Goal: Communication & Community: Answer question/provide support

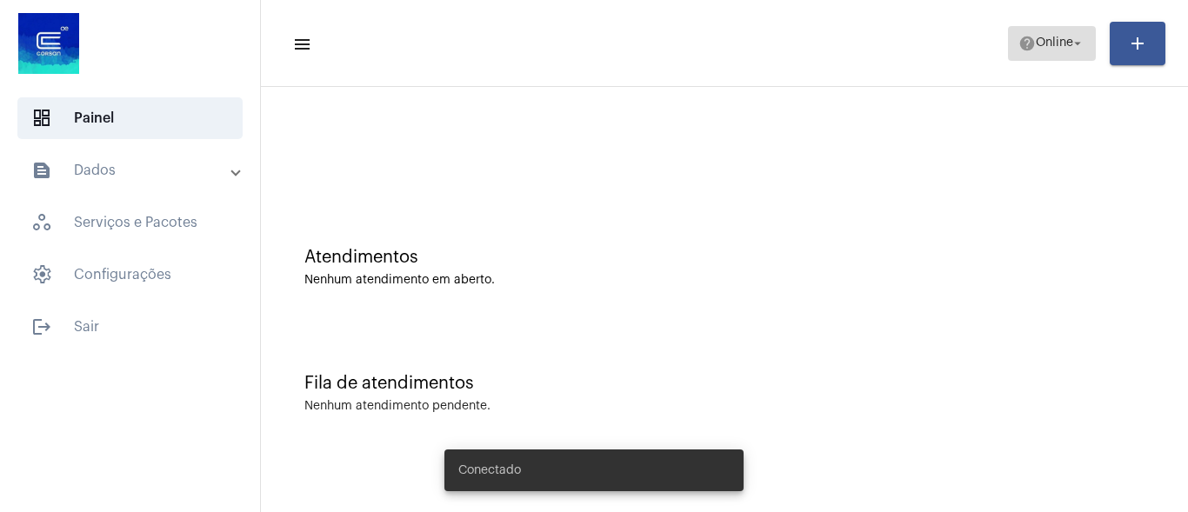
click at [1042, 42] on span "Online" at bounding box center [1054, 43] width 37 height 12
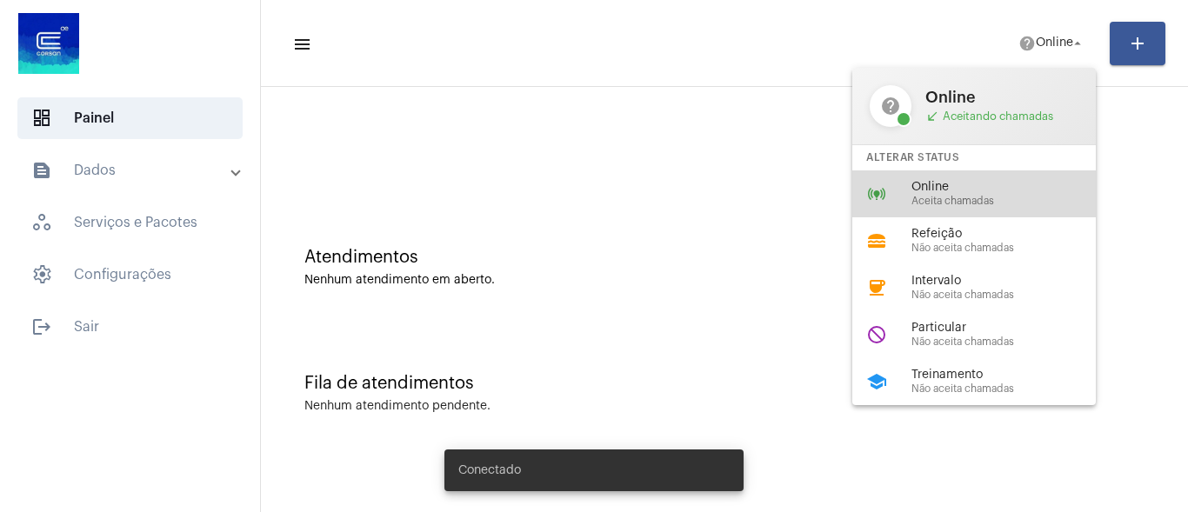
click at [1027, 204] on span "Aceita chamadas" at bounding box center [1010, 201] width 198 height 11
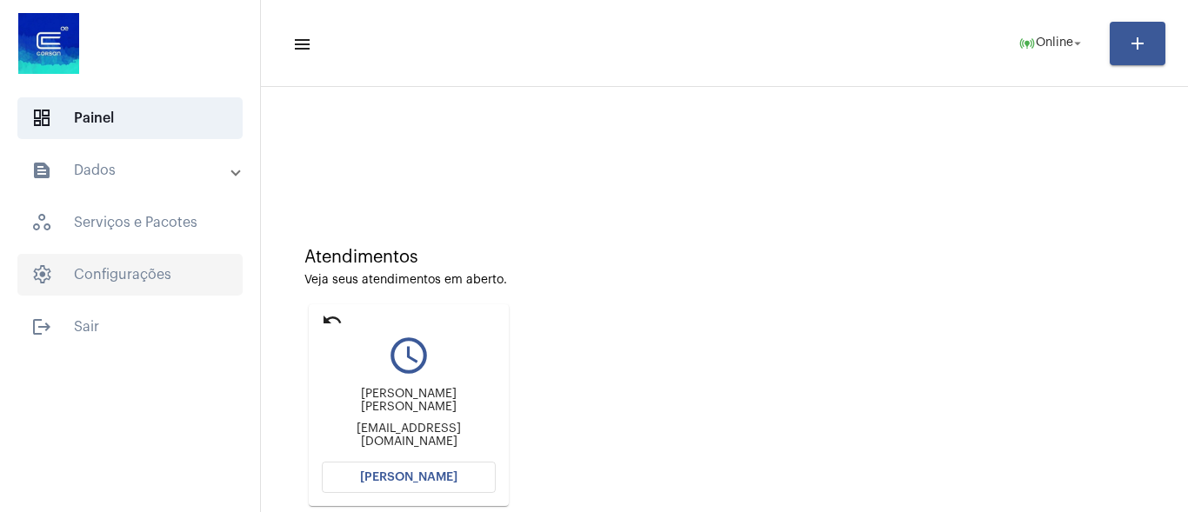
click at [141, 273] on span "settings Configurações" at bounding box center [129, 275] width 225 height 42
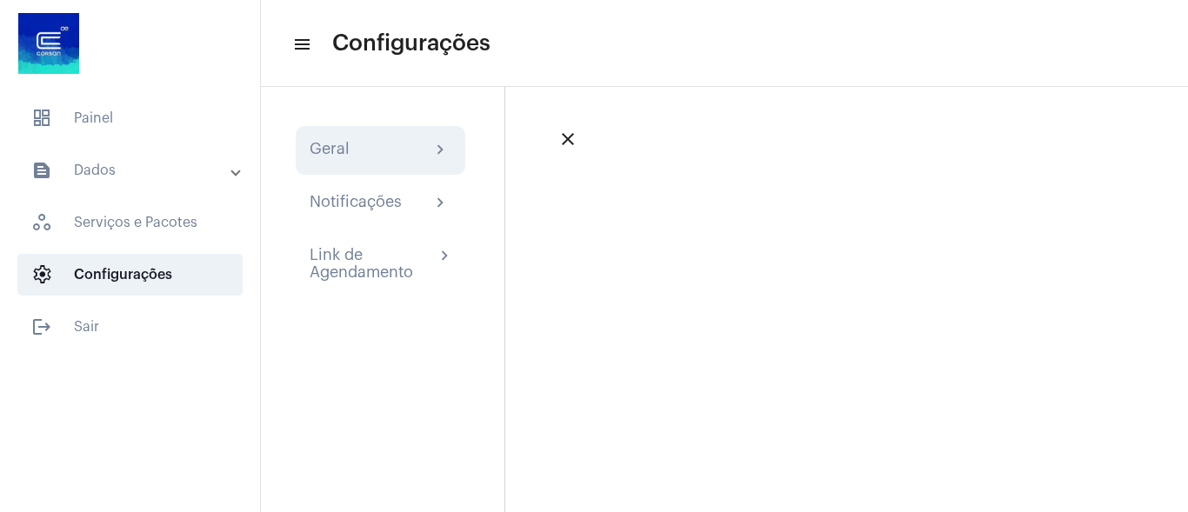
click at [406, 147] on div "Geral chevron_right" at bounding box center [381, 150] width 142 height 21
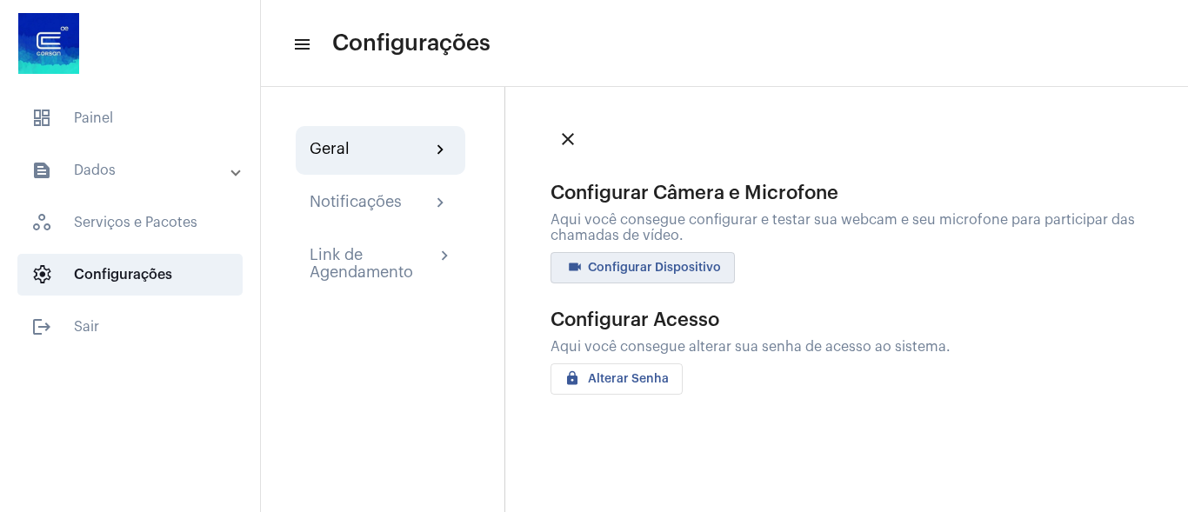
click at [657, 264] on span "videocam Configurar Dispositivo" at bounding box center [642, 268] width 156 height 12
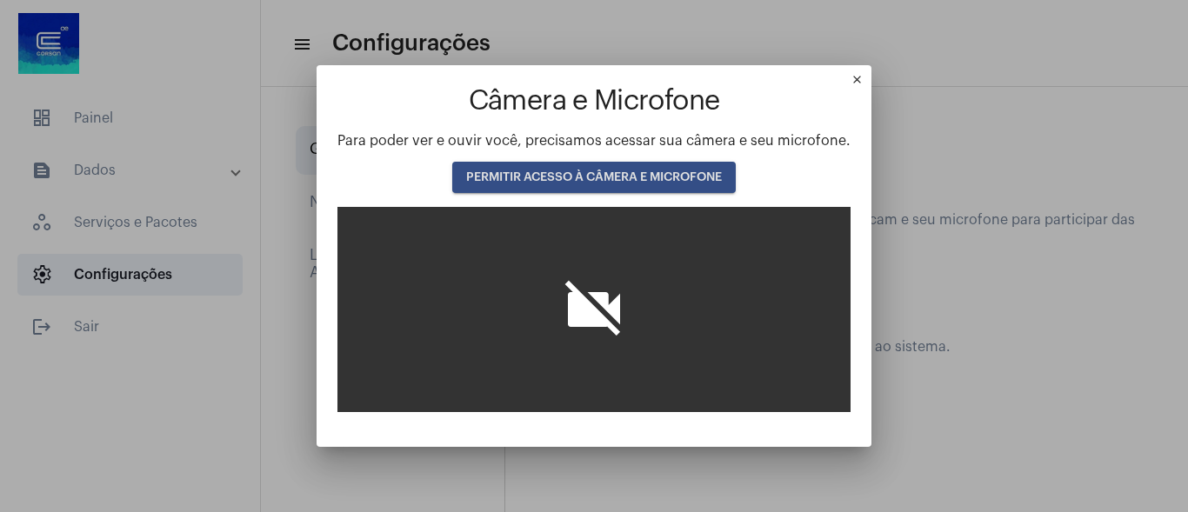
click at [603, 170] on button "PERMITIR ACESSO À CÂMERA E MICROFONE" at bounding box center [593, 177] width 283 height 31
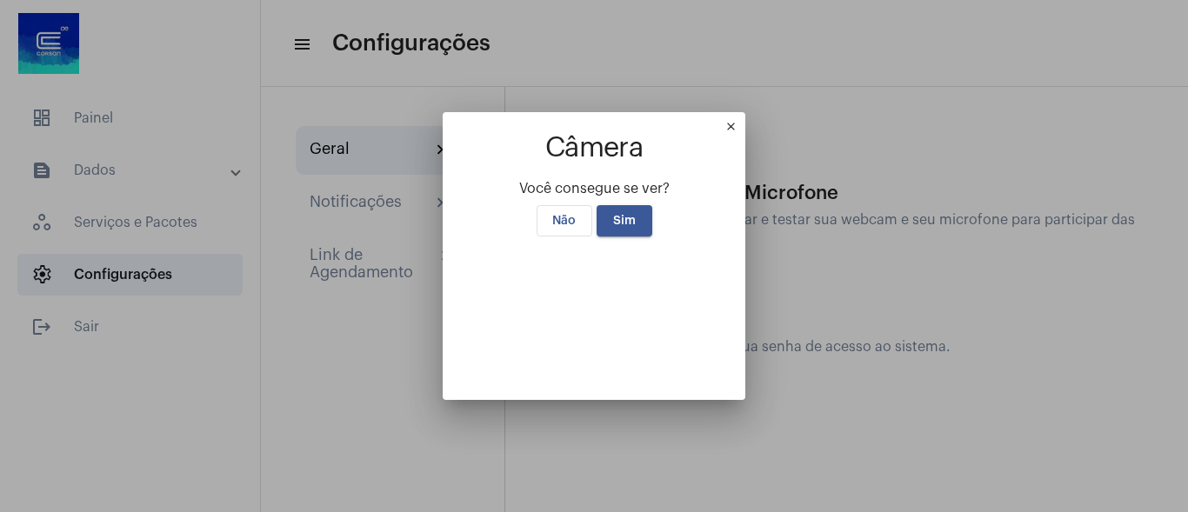
click at [623, 215] on span "Sim" at bounding box center [624, 221] width 23 height 12
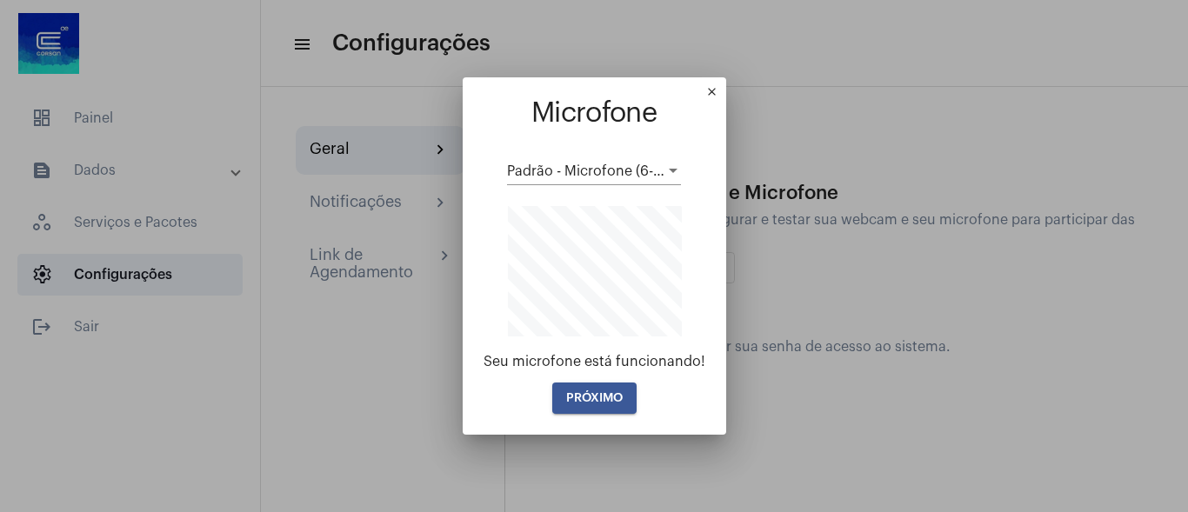
click at [604, 392] on span "PRÓXIMO" at bounding box center [594, 398] width 57 height 12
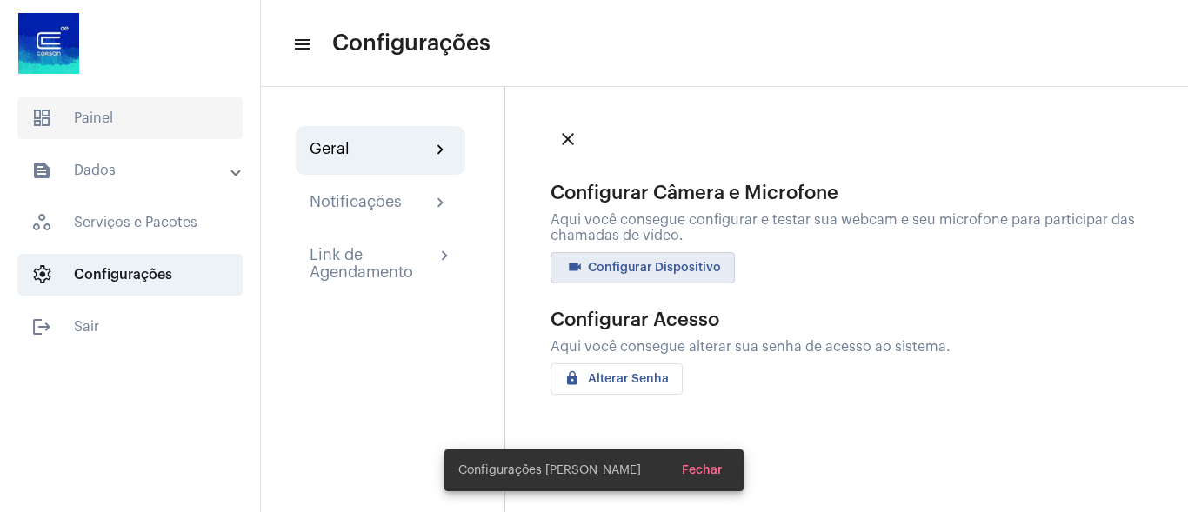
click at [73, 117] on span "dashboard Painel" at bounding box center [129, 118] width 225 height 42
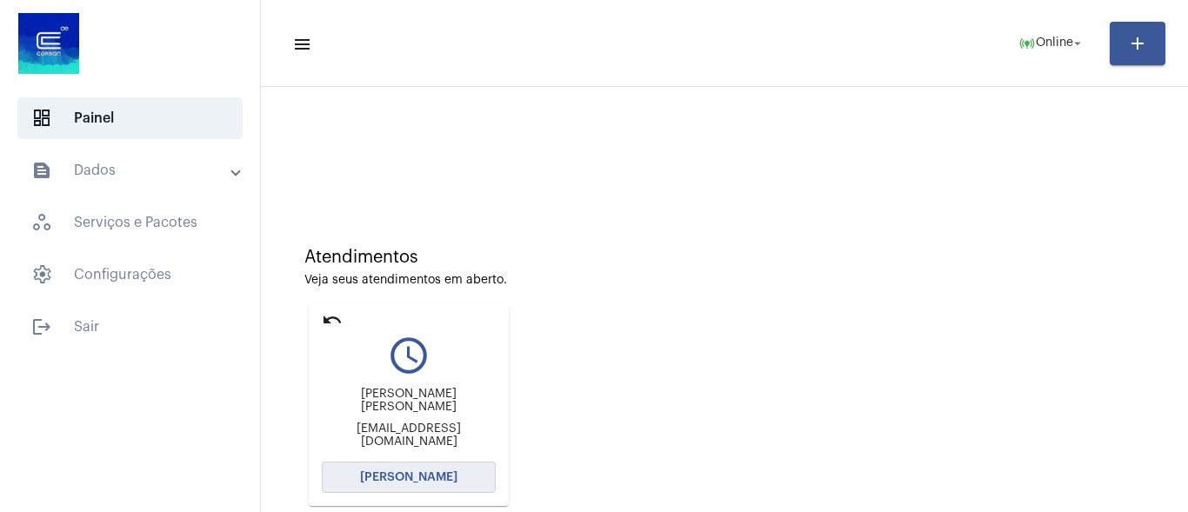
click at [418, 474] on span "[PERSON_NAME]" at bounding box center [408, 477] width 97 height 12
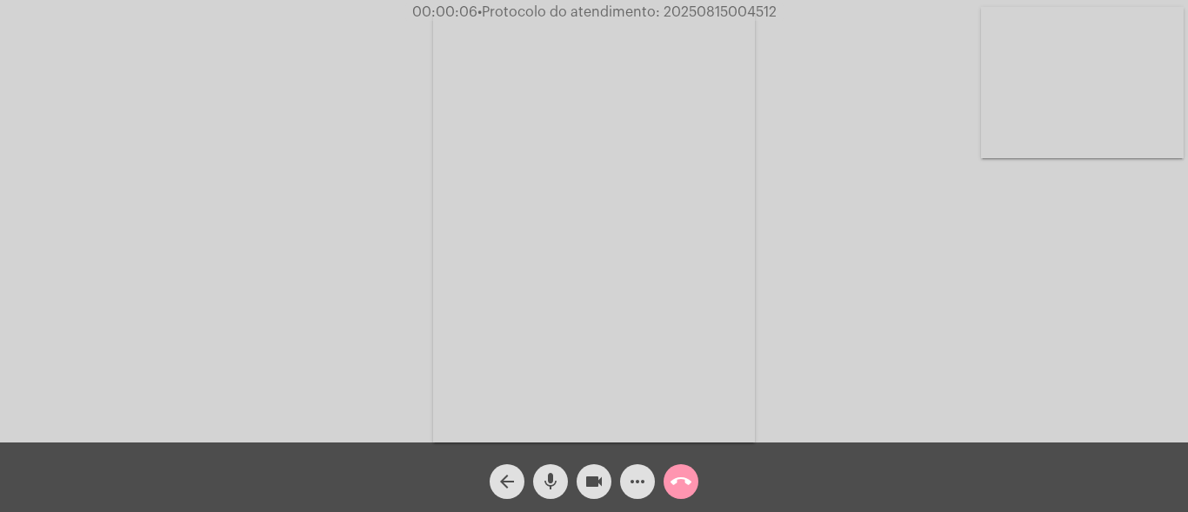
click at [552, 476] on mat-icon "mic" at bounding box center [550, 481] width 21 height 21
click at [546, 477] on mat-icon "mic_off" at bounding box center [550, 481] width 21 height 21
click at [550, 478] on mat-icon "mic" at bounding box center [550, 481] width 21 height 21
click at [551, 478] on mat-icon "mic_off" at bounding box center [550, 481] width 21 height 21
click at [644, 478] on mat-icon "more_horiz" at bounding box center [637, 481] width 21 height 21
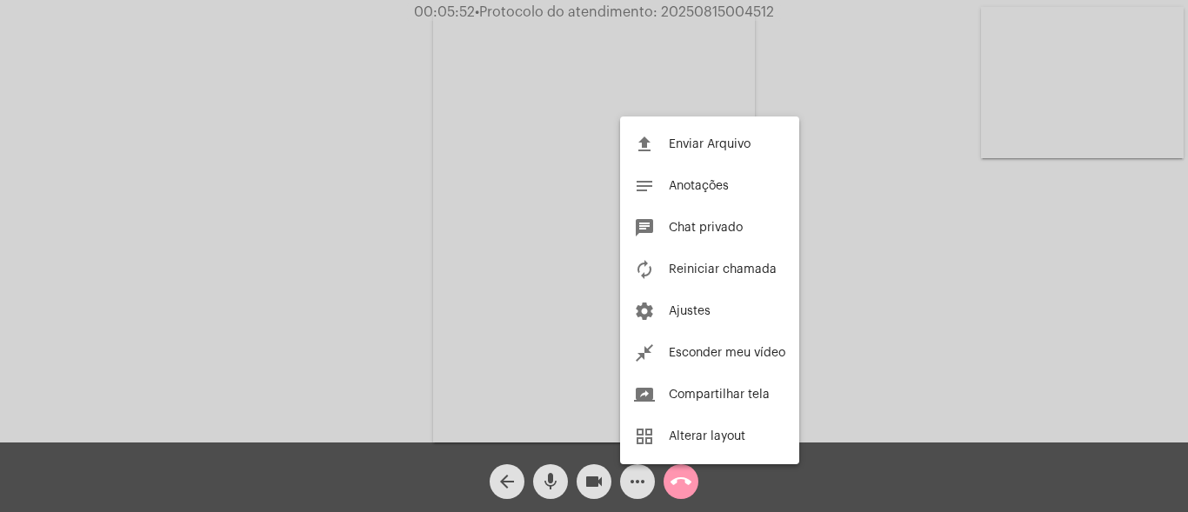
click at [380, 232] on div at bounding box center [594, 256] width 1188 height 512
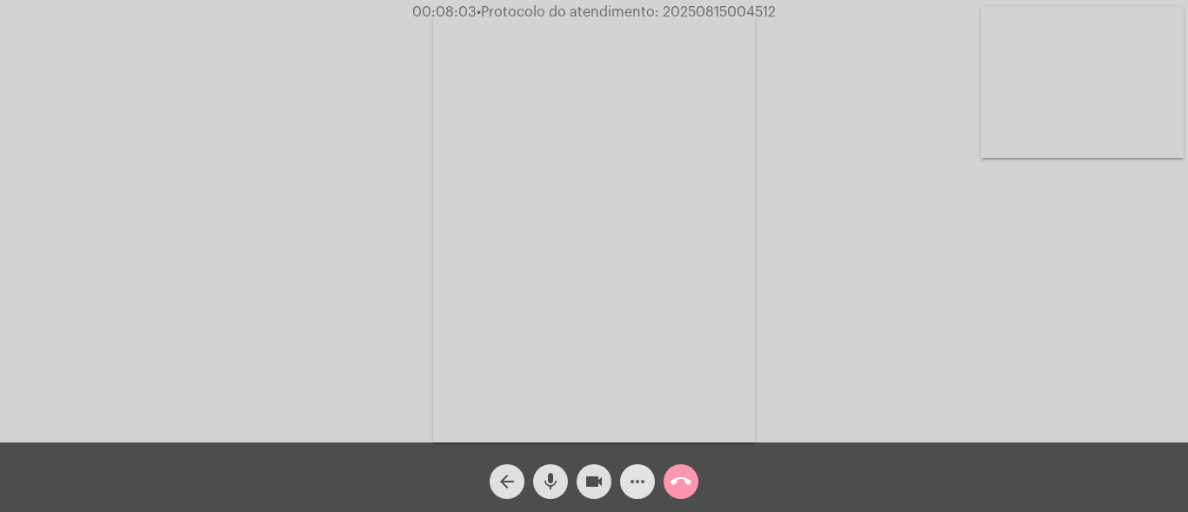
click at [640, 470] on span "more_horiz" at bounding box center [637, 481] width 21 height 35
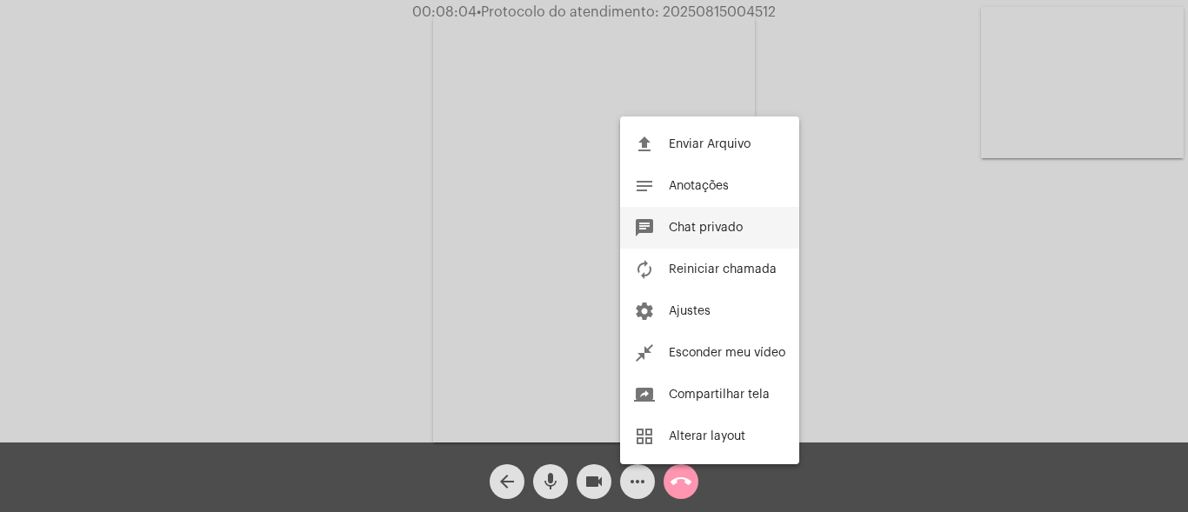
click at [660, 230] on button "chat Chat privado" at bounding box center [709, 228] width 179 height 42
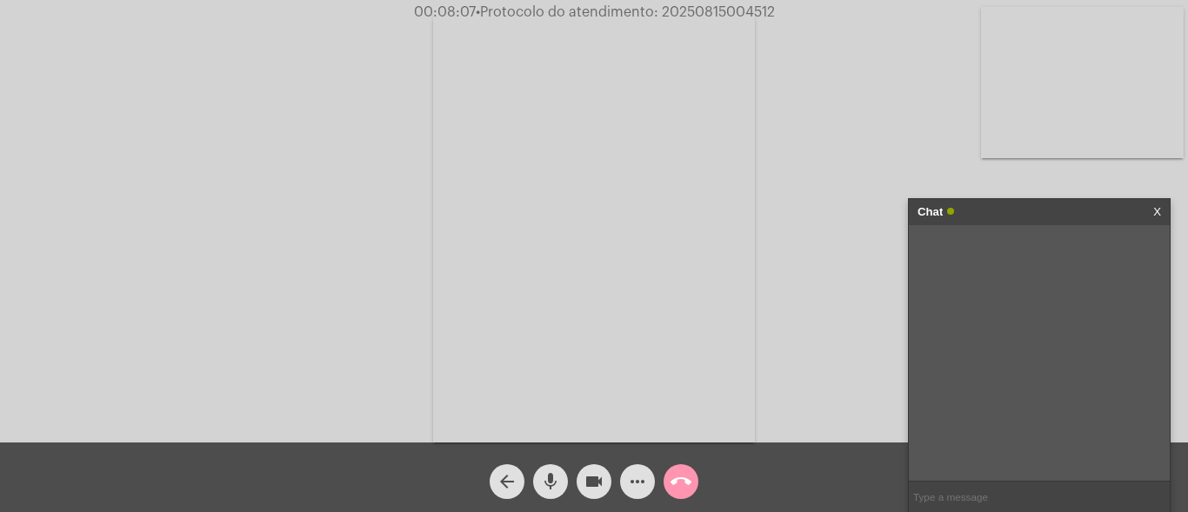
paste input "(51) 3288-8800 (15) 2010-2633 Agergs, telefone alternativo 0800 979 0066 Agergs…"
type input "(51) 3288-8800 (15) 2010-2633 Agergs, telefone alternativo 0800 979 0066 Agergs…"
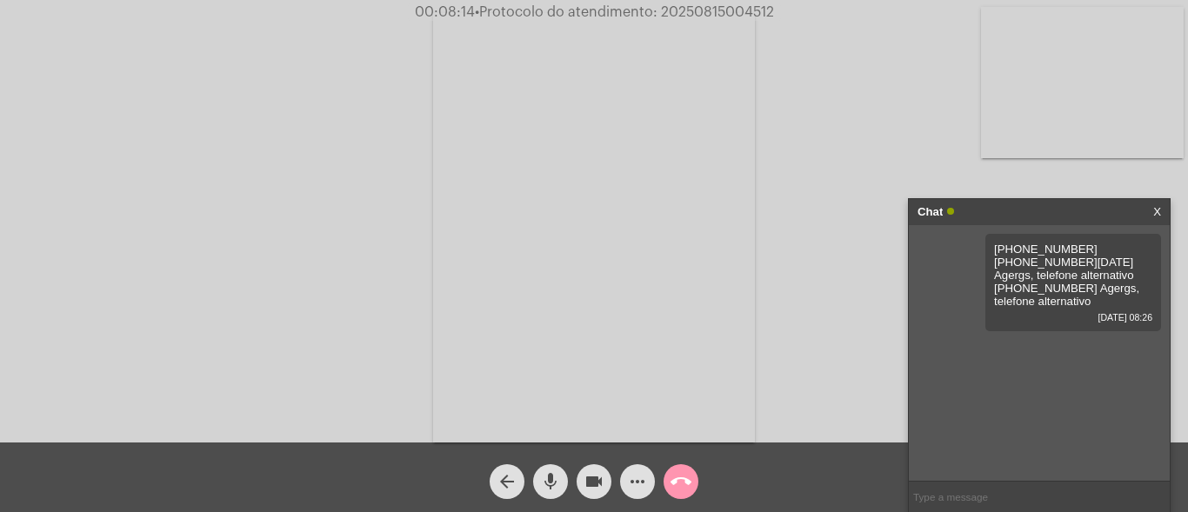
click at [552, 479] on mat-icon "mic" at bounding box center [550, 481] width 21 height 21
click at [699, 12] on span "• Protocolo do atendimento: 20250815004512" at bounding box center [624, 12] width 299 height 14
click at [699, 12] on span "• Protocolo do atendimento: 20250815004512" at bounding box center [625, 12] width 299 height 14
copy span "20250815004512"
click at [546, 471] on mat-icon "mic_off" at bounding box center [550, 481] width 21 height 21
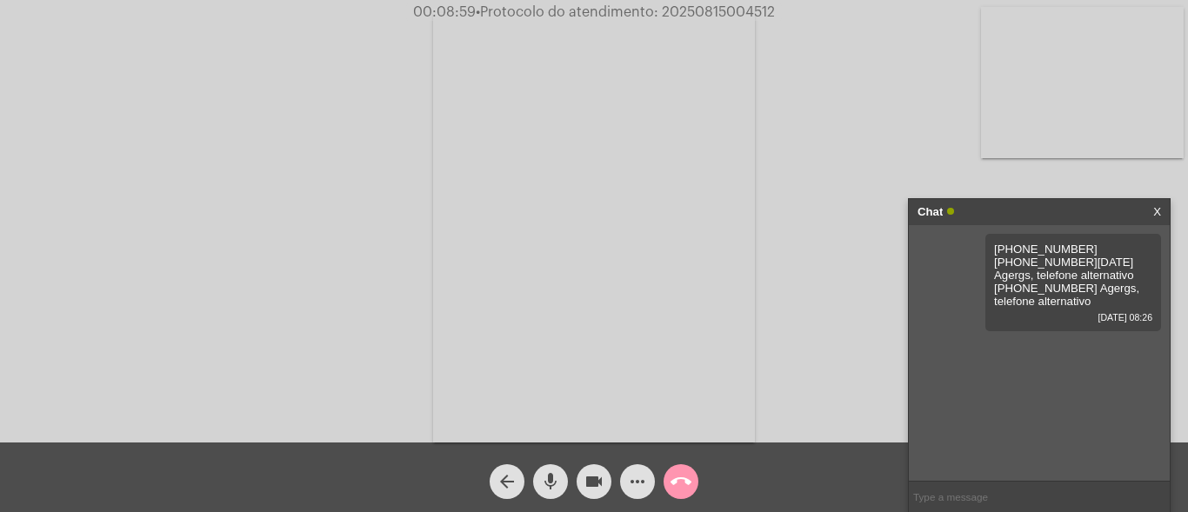
copy span "20250815004512"
click at [553, 479] on mat-icon "mic" at bounding box center [550, 481] width 21 height 21
click at [550, 472] on mat-icon "mic_off" at bounding box center [550, 481] width 21 height 21
copy span "20250815004512"
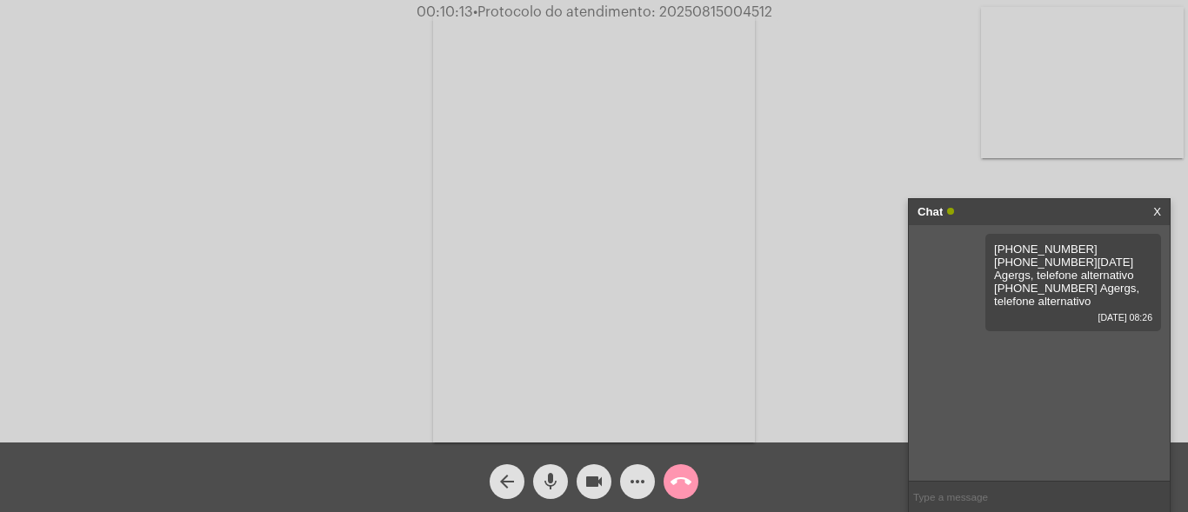
click at [985, 499] on input "text" at bounding box center [1039, 497] width 261 height 30
paste input "20250815004512"
type input "20250815004512"
drag, startPoint x: 659, startPoint y: 11, endPoint x: 800, endPoint y: 16, distance: 140.9
click at [800, 16] on div "00:10:18 • Protocolo do atendimento: 20250815004512" at bounding box center [594, 12] width 1188 height 16
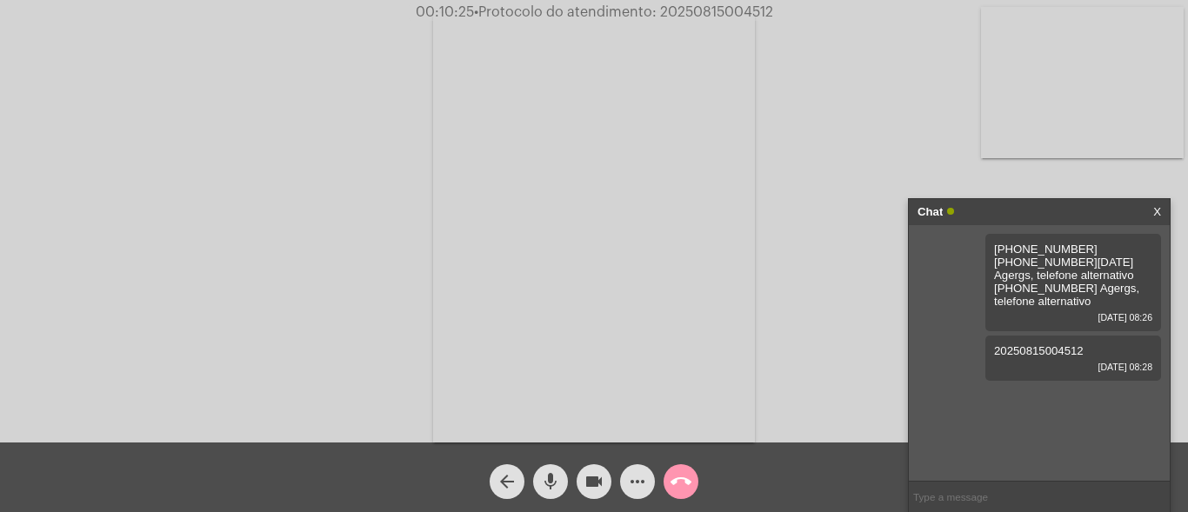
click at [679, 485] on mat-icon "call_end" at bounding box center [680, 481] width 21 height 21
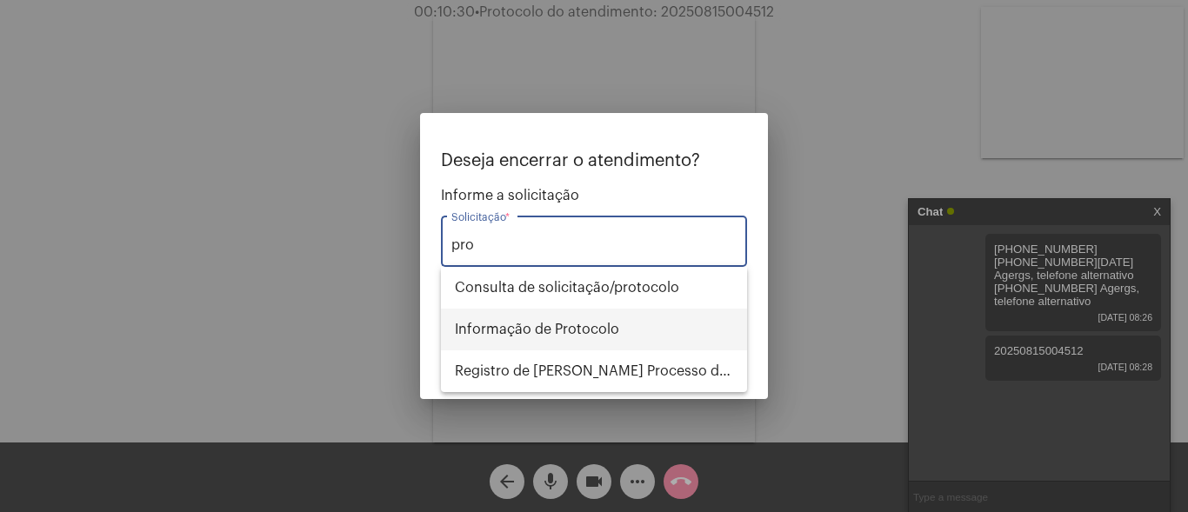
click at [583, 318] on span "Informação de Protocolo" at bounding box center [594, 330] width 278 height 42
type input "Informação de Protocolo"
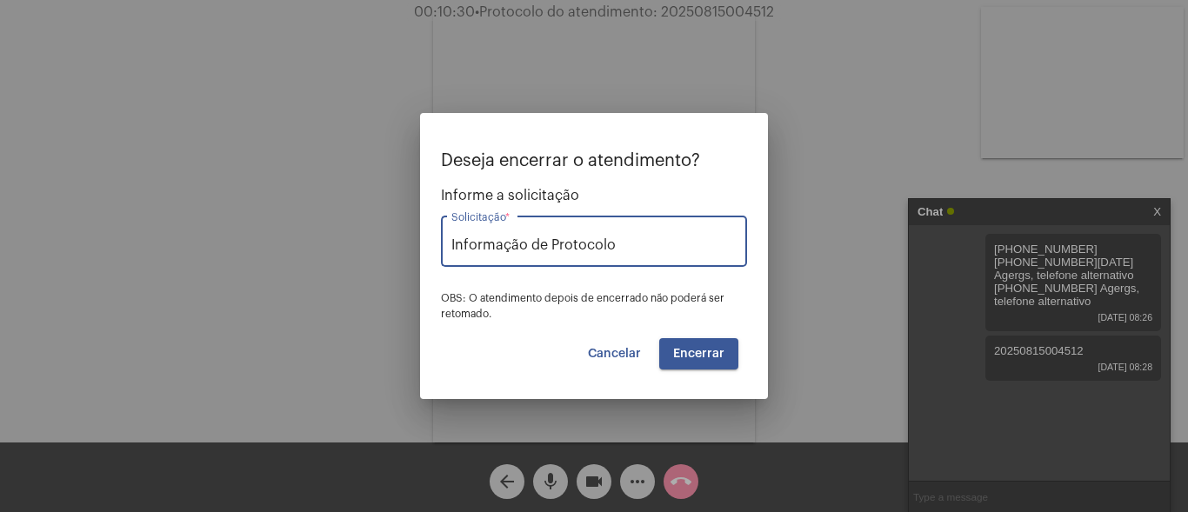
click at [694, 351] on span "Encerrar" at bounding box center [698, 354] width 51 height 12
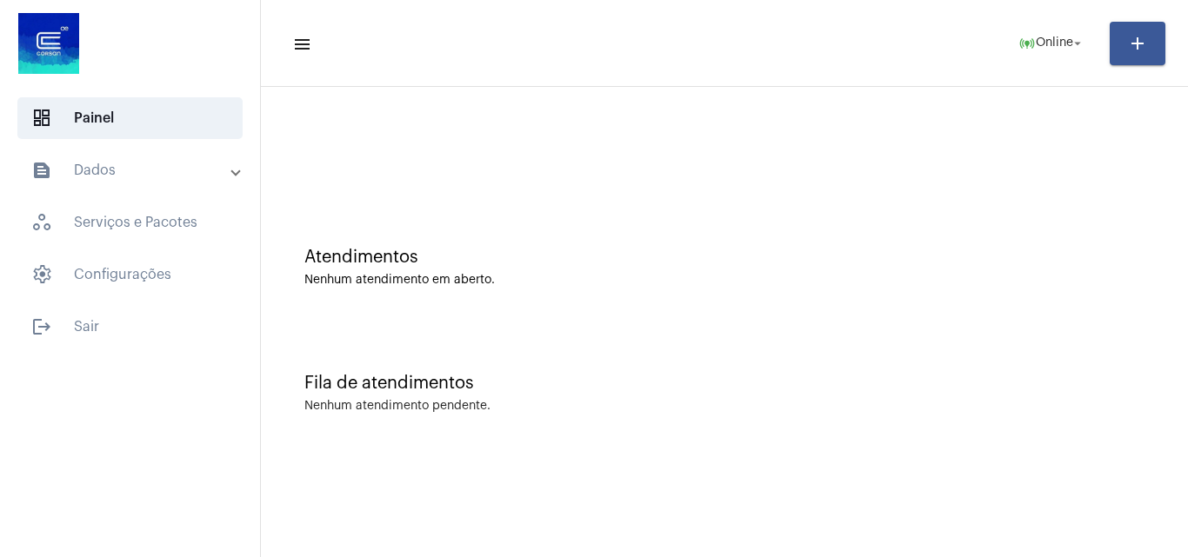
click at [114, 170] on mat-panel-title "text_snippet_outlined Dados" at bounding box center [131, 170] width 201 height 21
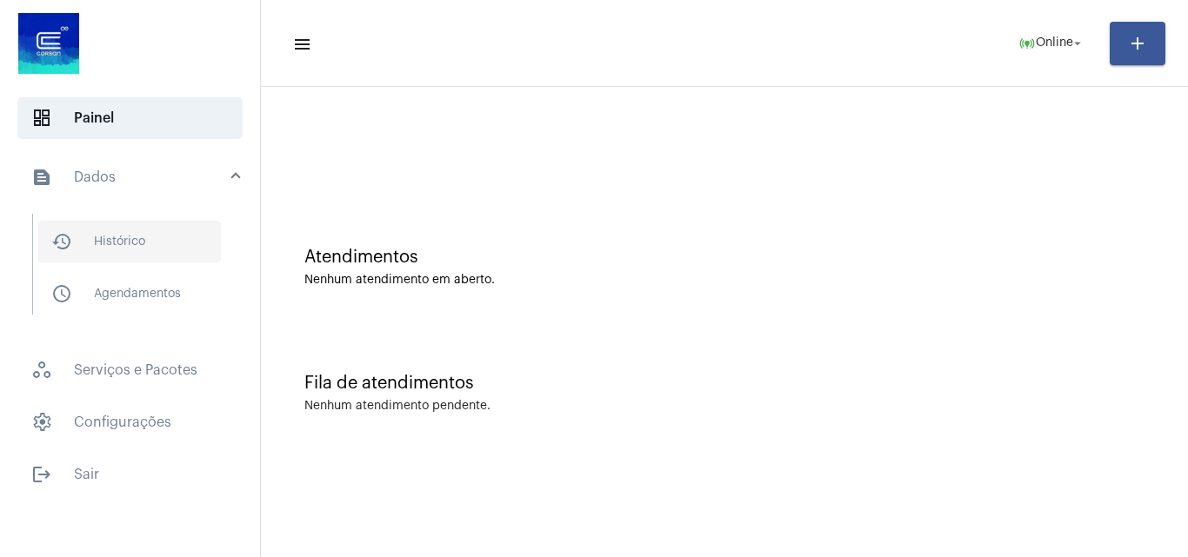
click at [138, 241] on span "history_outlined Histórico" at bounding box center [128, 242] width 183 height 42
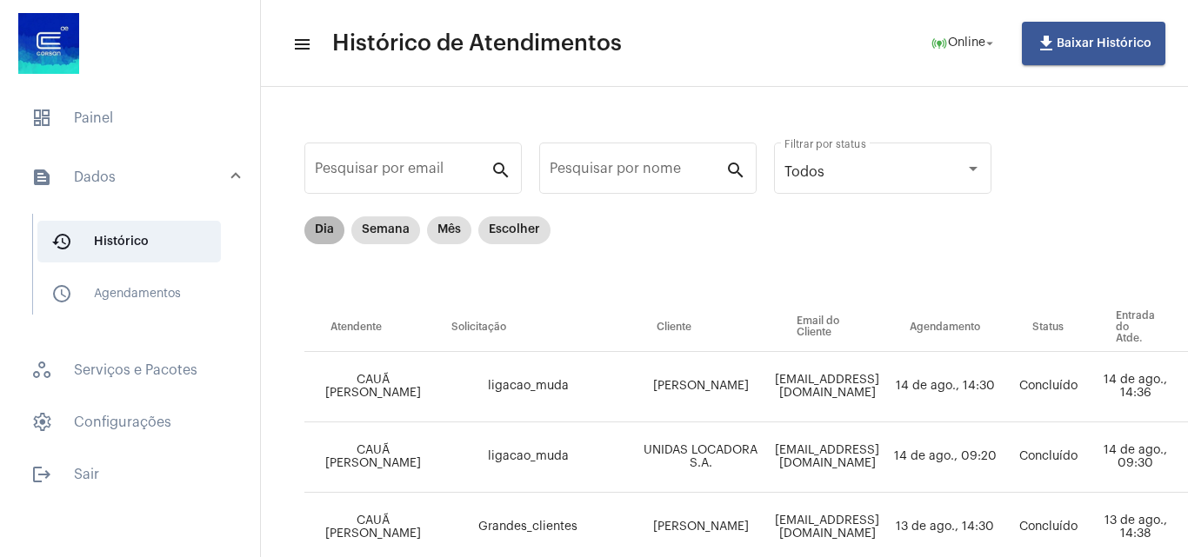
click at [326, 232] on mat-chip "Dia" at bounding box center [324, 230] width 40 height 28
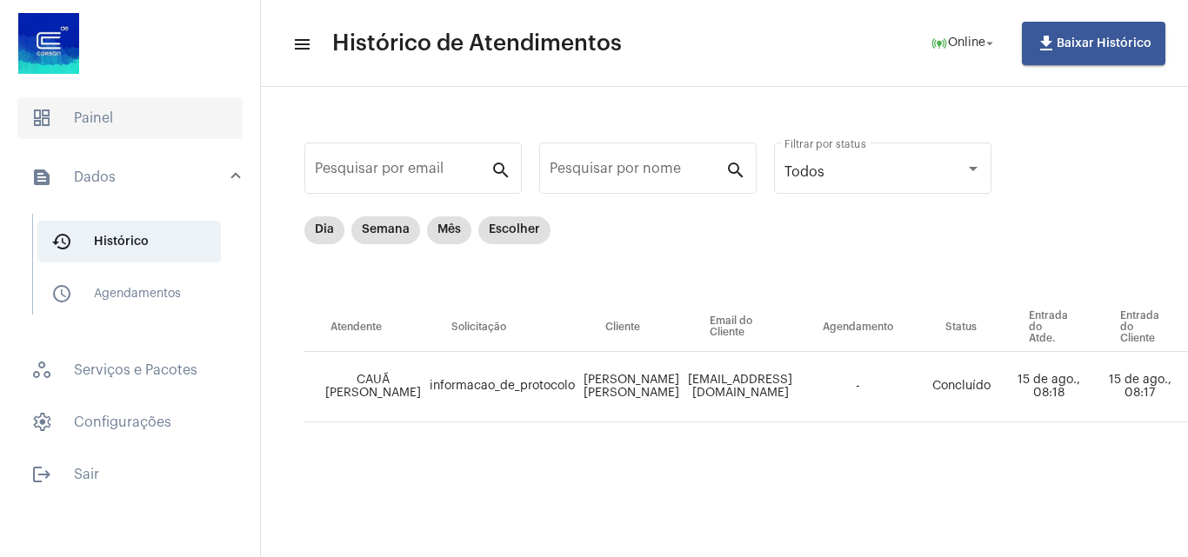
click at [74, 121] on span "dashboard Painel" at bounding box center [129, 118] width 225 height 42
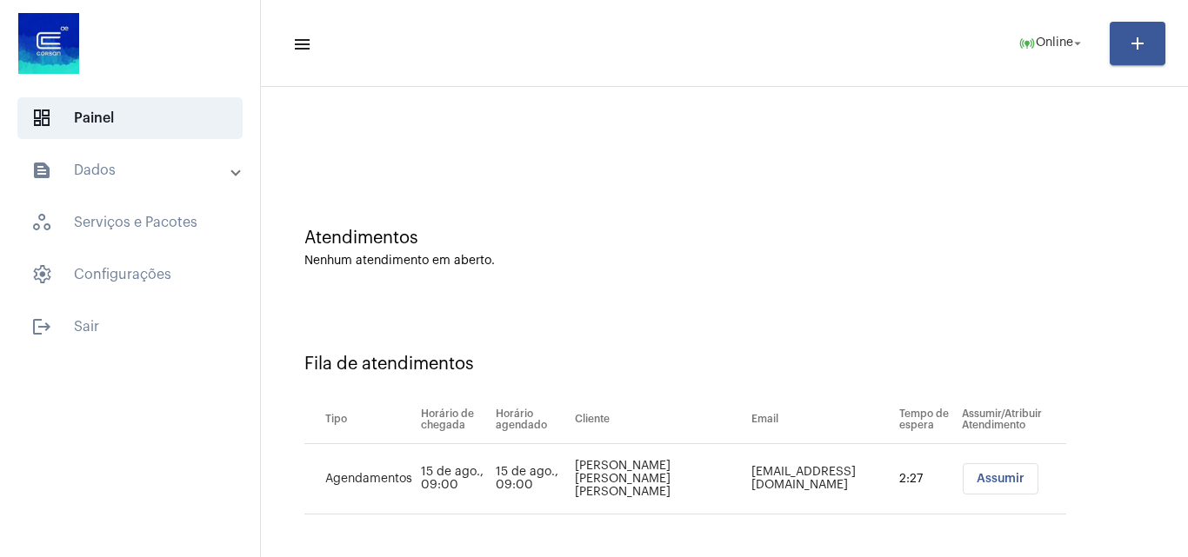
scroll to position [23, 0]
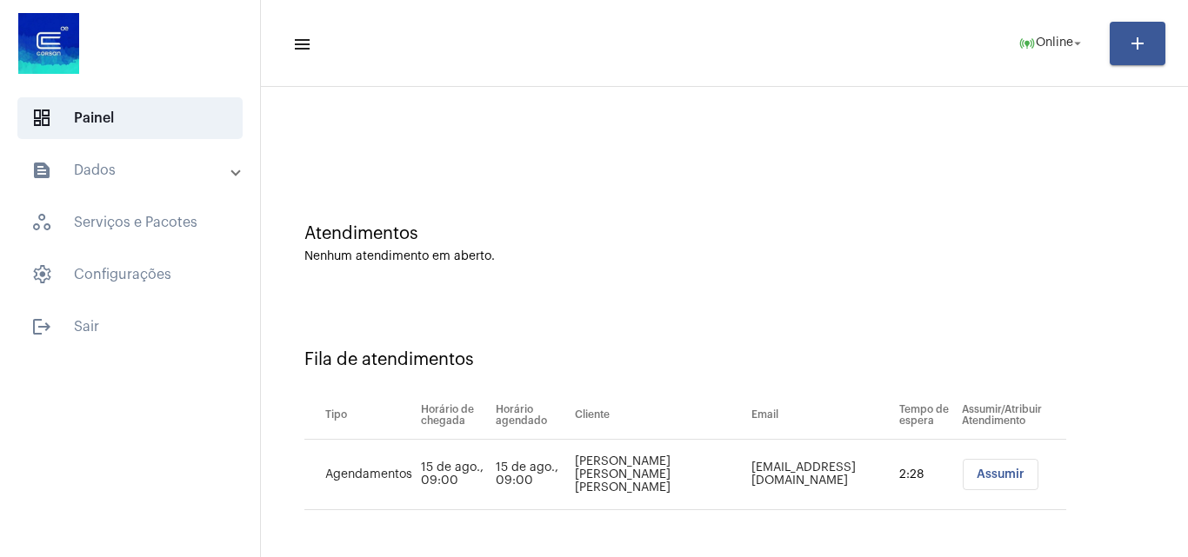
click at [977, 478] on span "Assumir" at bounding box center [1000, 475] width 48 height 12
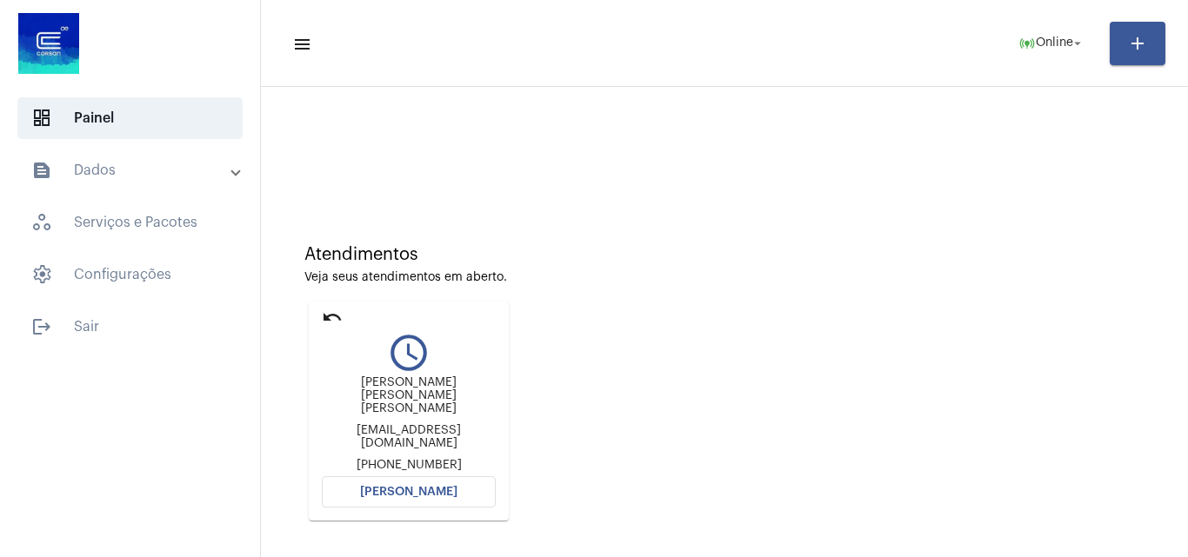
scroll to position [0, 0]
click at [432, 489] on span "[PERSON_NAME]" at bounding box center [408, 495] width 97 height 12
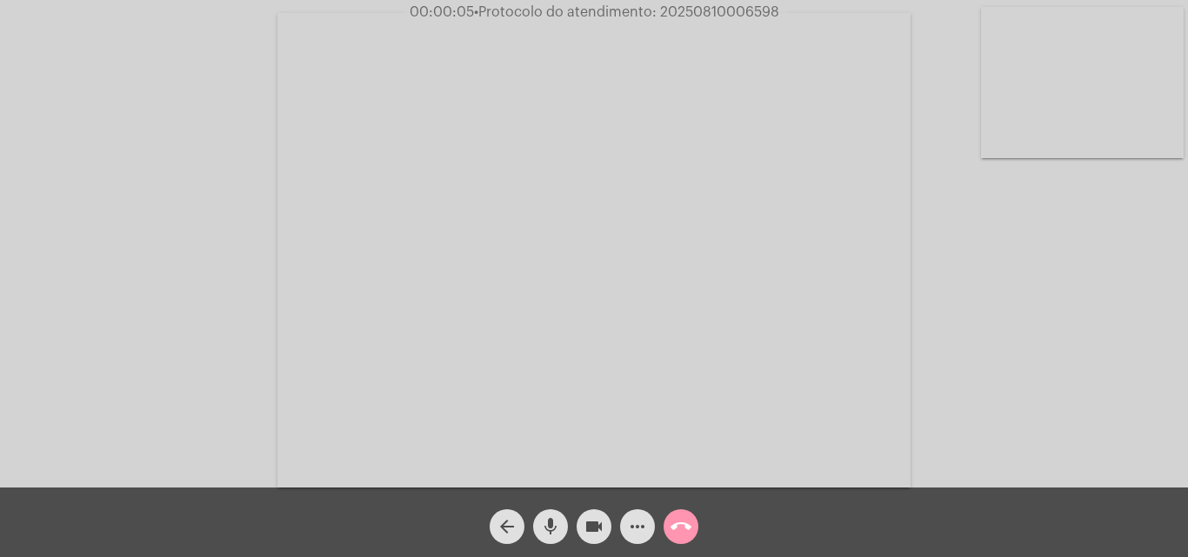
click at [548, 511] on mat-icon "mic" at bounding box center [550, 526] width 21 height 21
click at [553, 511] on mat-icon "mic_off" at bounding box center [550, 526] width 21 height 21
click at [543, 511] on mat-icon "mic" at bounding box center [550, 526] width 21 height 21
click at [548, 511] on mat-icon "mic_off" at bounding box center [550, 526] width 21 height 21
click at [556, 511] on mat-icon "mic" at bounding box center [550, 526] width 21 height 21
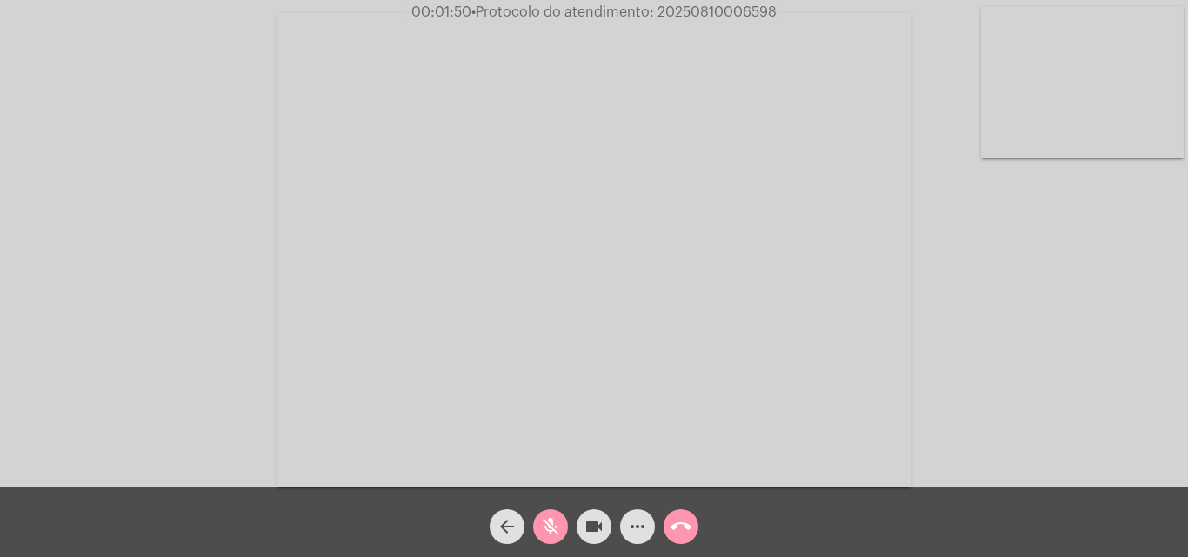
click at [552, 511] on mat-icon "mic_off" at bounding box center [550, 526] width 21 height 21
click at [635, 511] on mat-icon "more_horiz" at bounding box center [637, 526] width 21 height 21
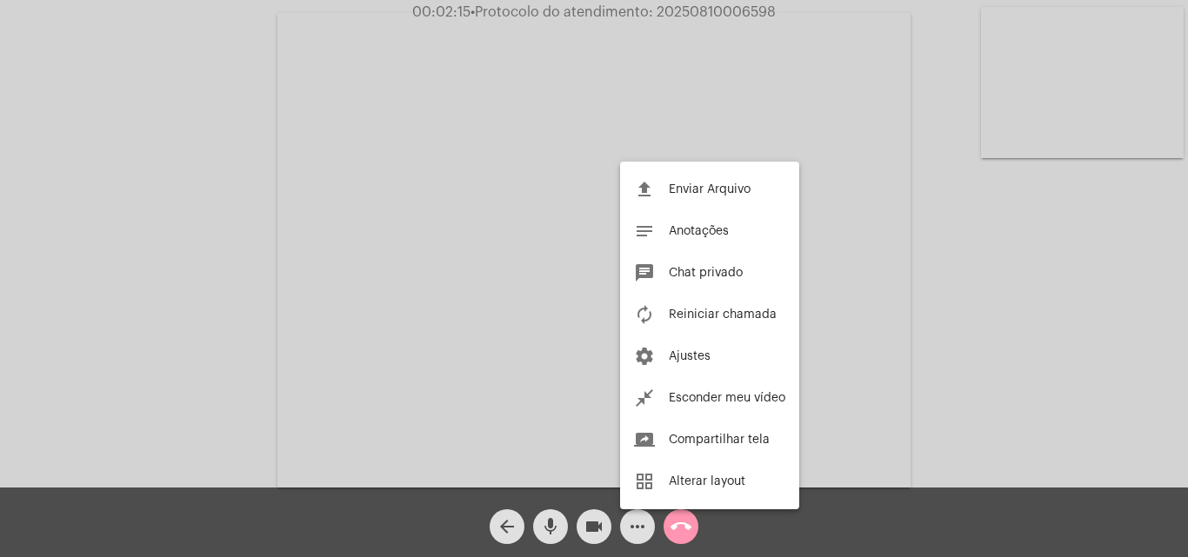
click at [235, 222] on div at bounding box center [594, 278] width 1188 height 557
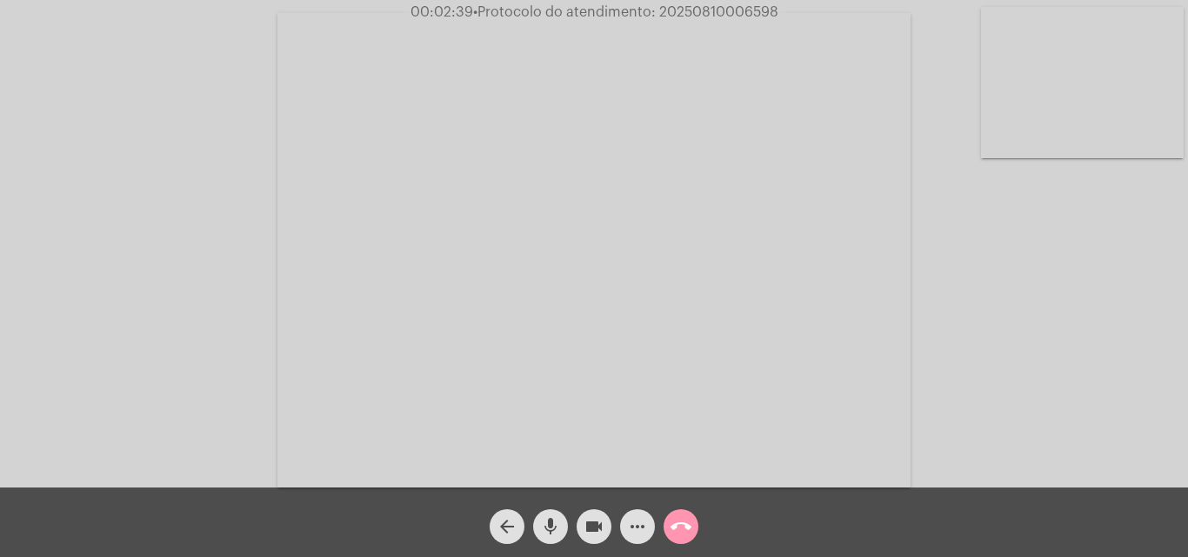
click at [544, 511] on mat-icon "mic" at bounding box center [550, 526] width 21 height 21
click at [556, 511] on mat-icon "mic_off" at bounding box center [550, 526] width 21 height 21
click at [632, 511] on mat-icon "more_horiz" at bounding box center [637, 526] width 21 height 21
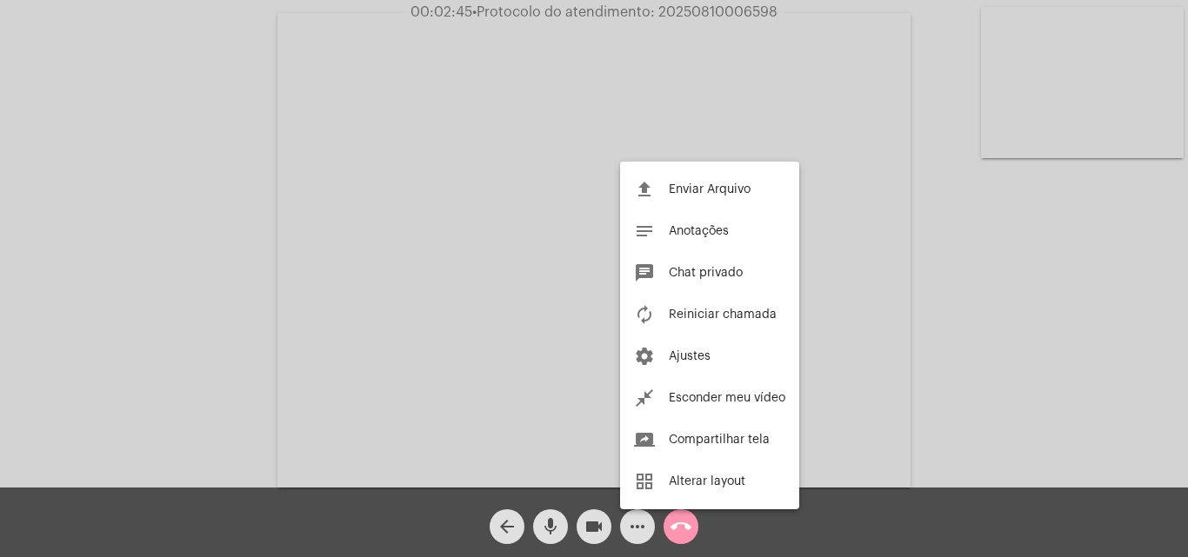
click at [265, 220] on div at bounding box center [594, 278] width 1188 height 557
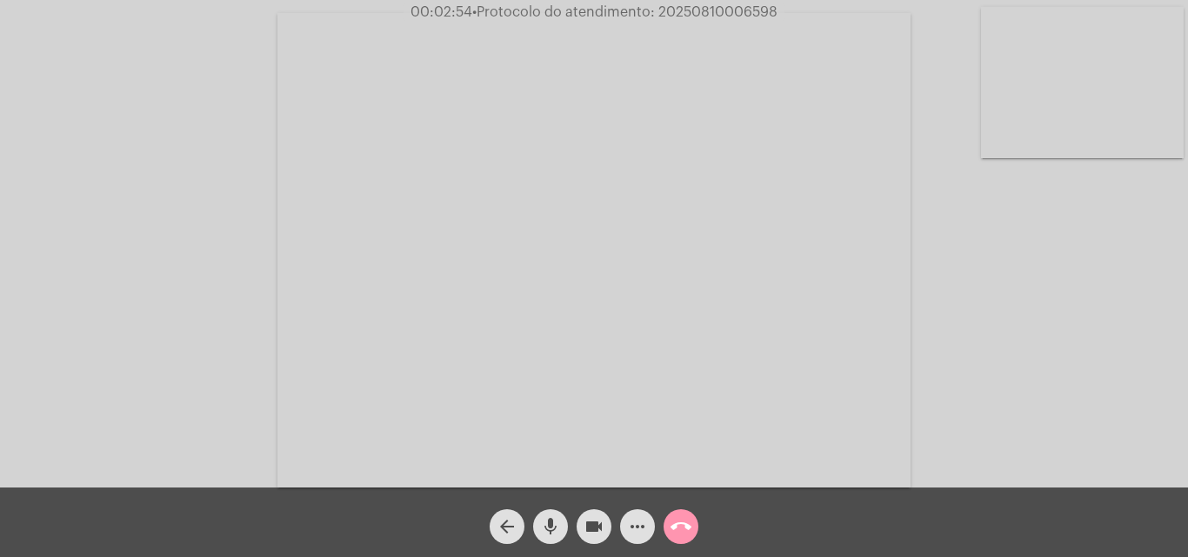
click at [553, 511] on mat-icon "mic" at bounding box center [550, 526] width 21 height 21
click at [540, 511] on mat-icon "mic_off" at bounding box center [550, 526] width 21 height 21
click at [553, 511] on mat-icon "mic" at bounding box center [550, 526] width 21 height 21
click at [555, 511] on mat-icon "mic_off" at bounding box center [550, 526] width 21 height 21
click at [554, 511] on mat-icon "mic" at bounding box center [550, 526] width 21 height 21
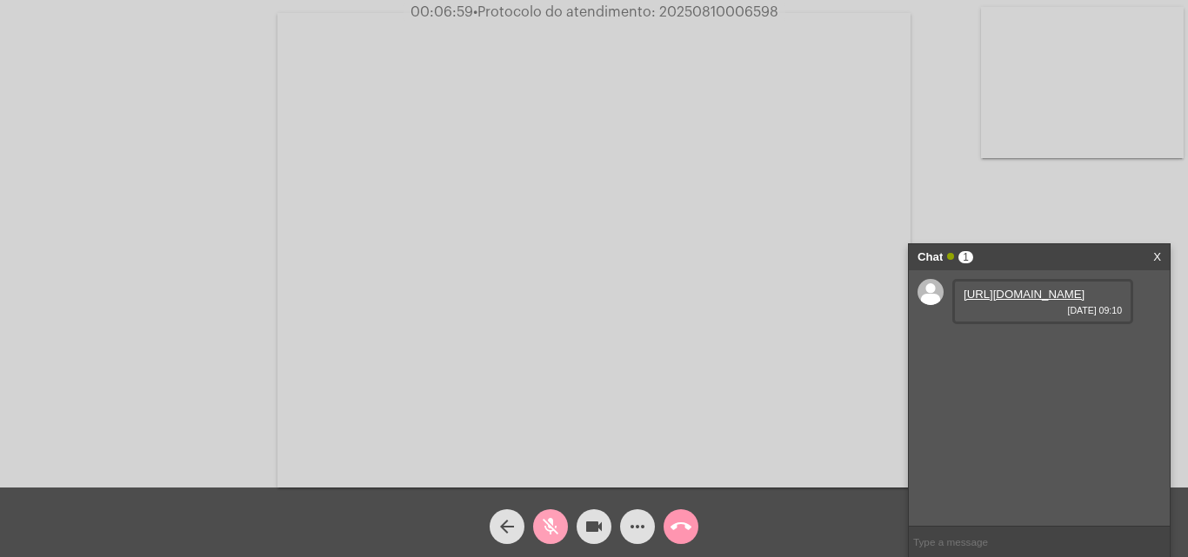
click at [548, 511] on mat-icon "mic_off" at bounding box center [550, 526] width 21 height 21
click at [1034, 301] on link "https://neft-transfer-bucket.s3.amazonaws.com/temp-77c2d8c1-327a-743c-61ea-bef4…" at bounding box center [1023, 294] width 121 height 13
click at [141, 177] on div "Acessando Câmera e Microfone..." at bounding box center [594, 248] width 1184 height 488
click at [1017, 350] on link "https://neft-transfer-bucket.s3.amazonaws.com/temp-03413d4c-a79c-cf71-193b-99e5…" at bounding box center [1023, 343] width 121 height 13
click at [183, 169] on div "Acessando Câmera e Microfone..." at bounding box center [594, 248] width 1184 height 488
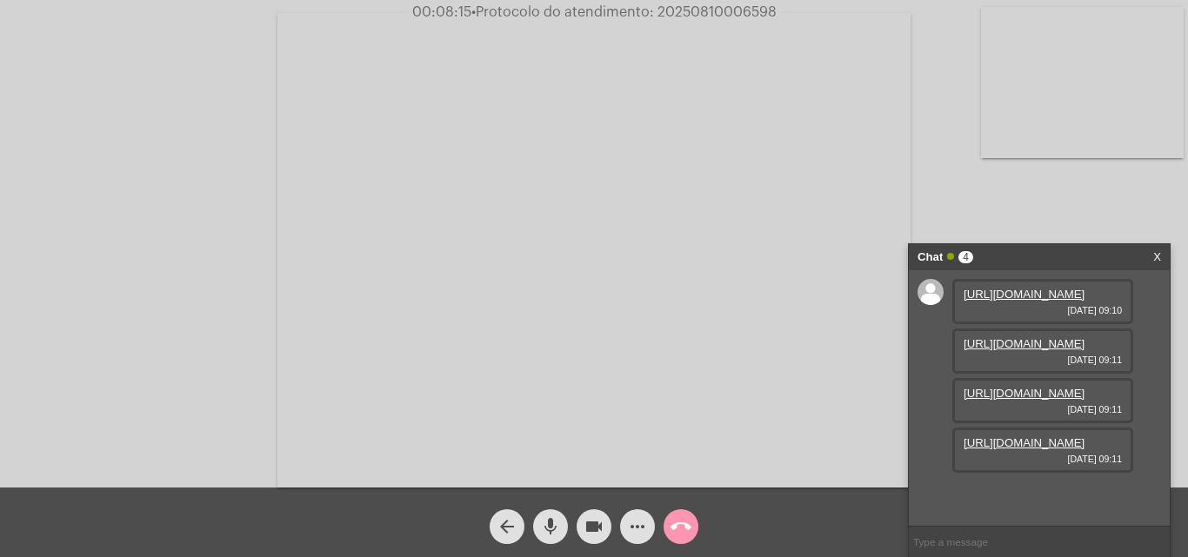
scroll to position [1, 0]
click at [1042, 450] on link "https://neft-transfer-bucket.s3.amazonaws.com/temp-0030e94a-25b9-3389-4af6-09e3…" at bounding box center [1023, 442] width 121 height 13
click at [1020, 390] on link "https://neft-transfer-bucket.s3.amazonaws.com/temp-2d6dbaaf-4aa8-cd55-113a-47fd…" at bounding box center [1023, 393] width 121 height 13
click at [195, 196] on div "Acessando Câmera e Microfone..." at bounding box center [594, 248] width 1184 height 488
click at [967, 158] on div "Acessando Câmera e Microfone..." at bounding box center [594, 248] width 1184 height 488
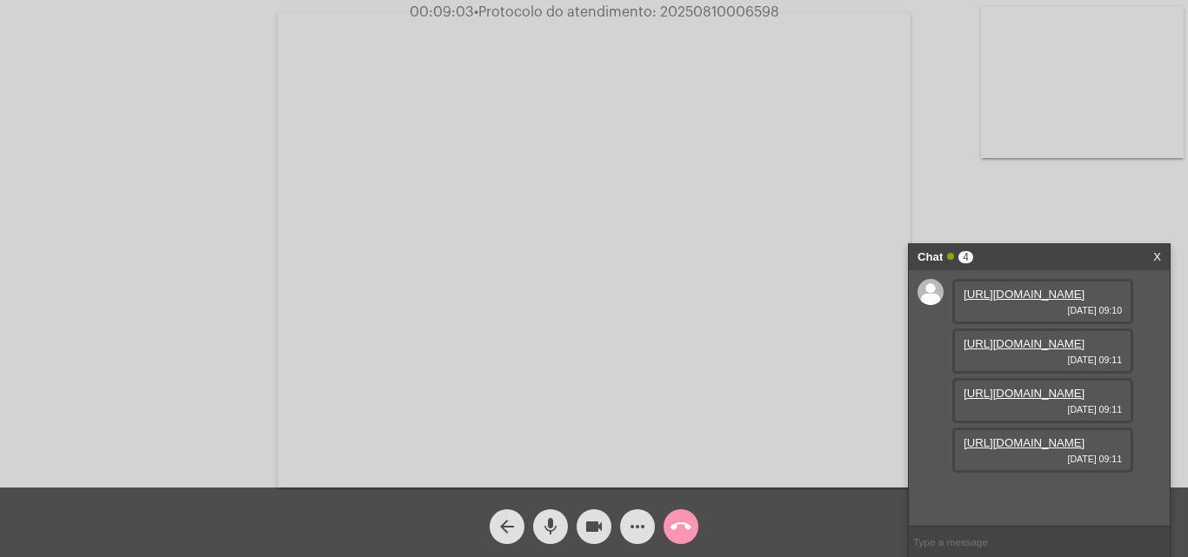
click at [552, 511] on mat-icon "mic" at bounding box center [550, 526] width 21 height 21
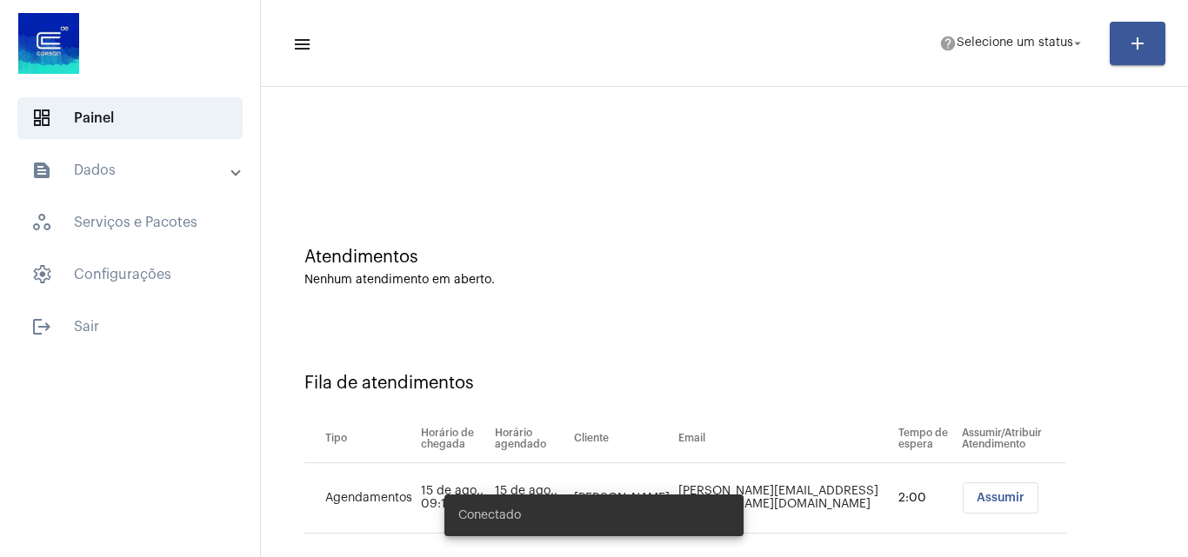
scroll to position [23, 0]
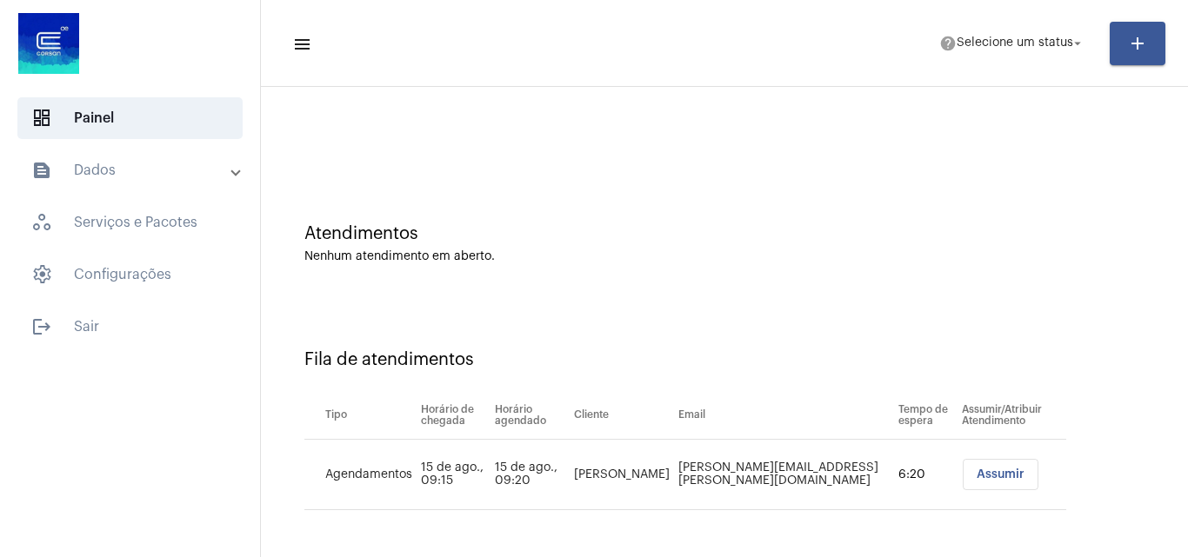
click at [999, 476] on span "Assumir" at bounding box center [1000, 475] width 48 height 12
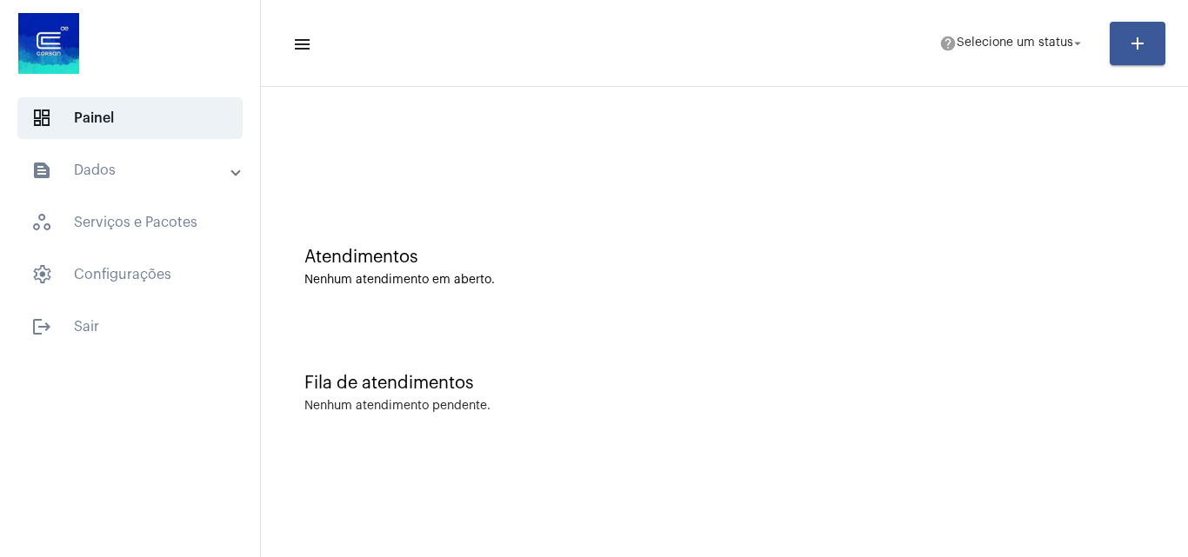
scroll to position [0, 0]
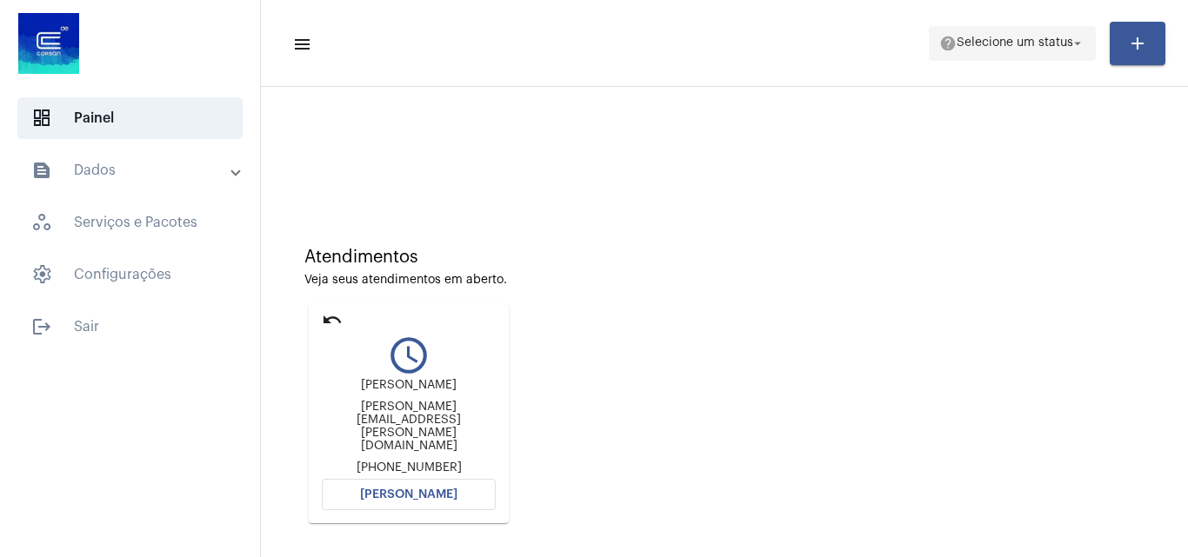
click at [1023, 42] on span "Selecione um status" at bounding box center [1014, 43] width 117 height 12
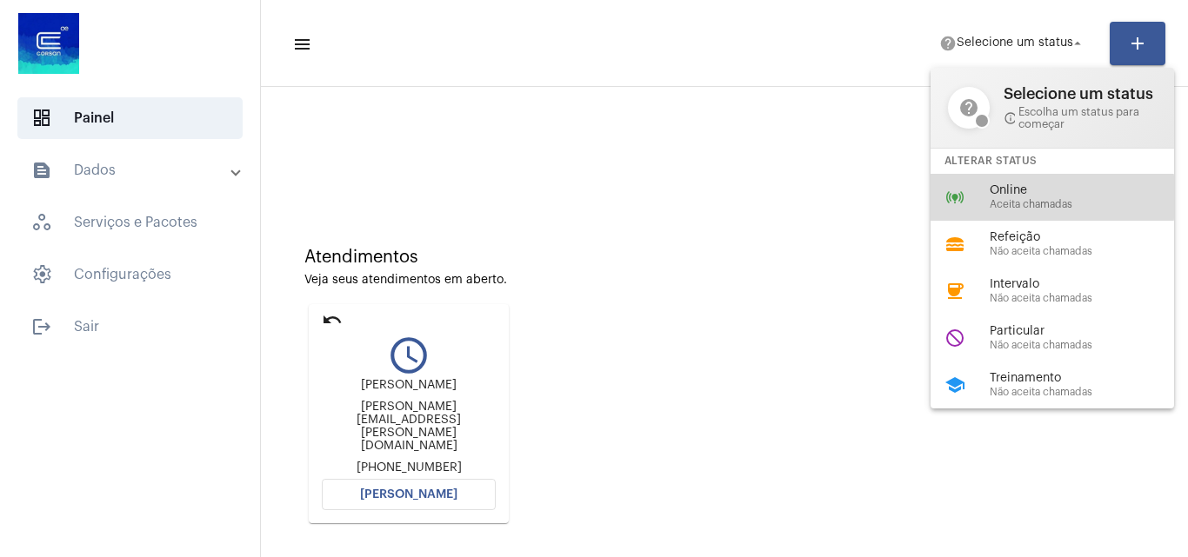
click at [1029, 197] on div "Online Aceita chamadas" at bounding box center [1088, 197] width 198 height 26
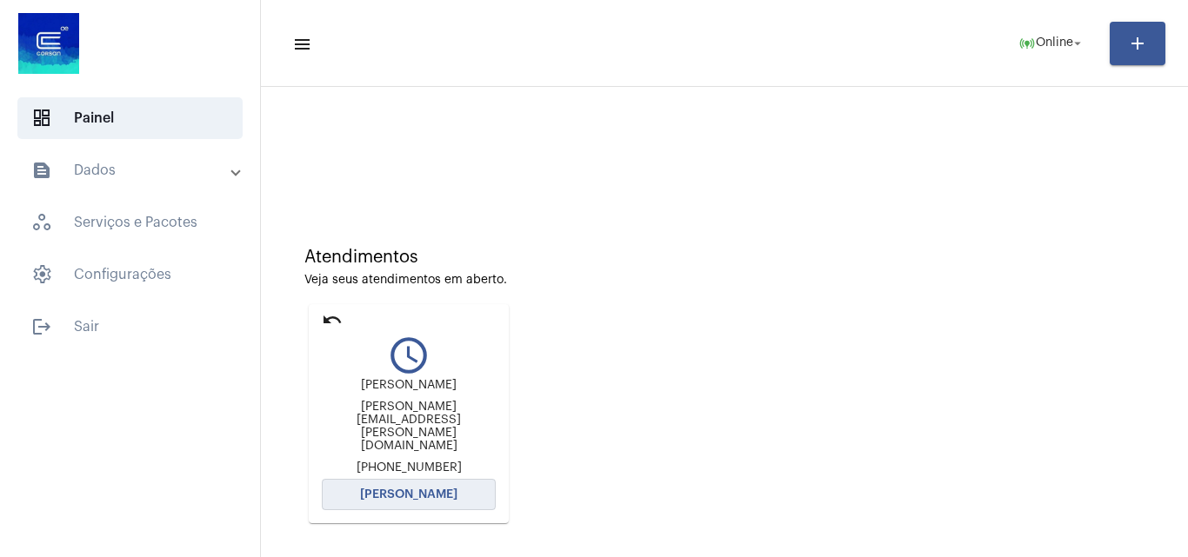
click at [444, 489] on span "[PERSON_NAME]" at bounding box center [408, 495] width 97 height 12
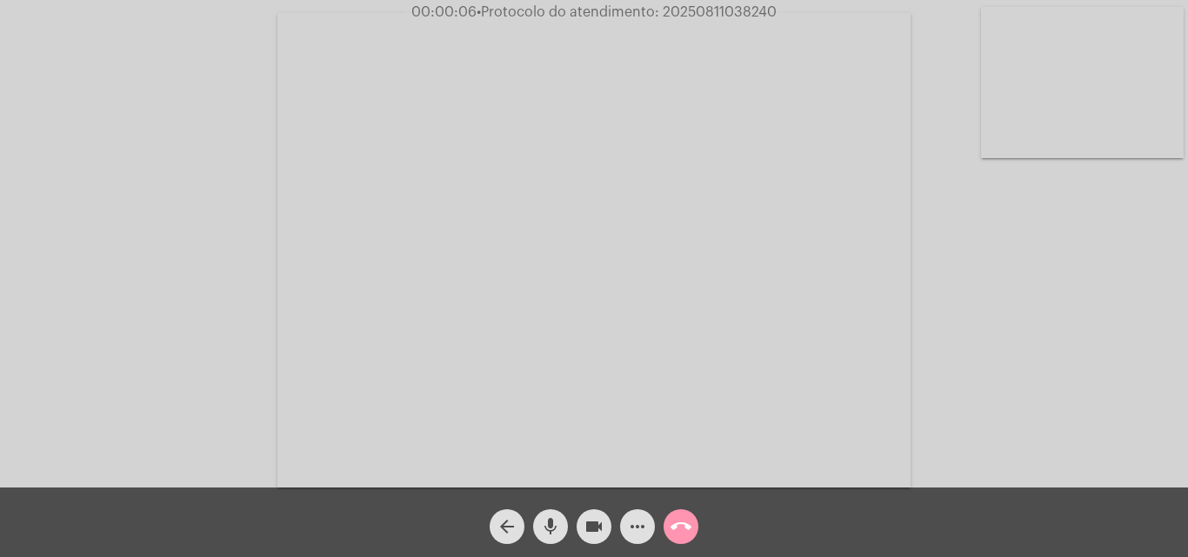
click at [546, 529] on mat-icon "mic" at bounding box center [550, 526] width 21 height 21
click at [539, 520] on button "mic_off" at bounding box center [550, 526] width 35 height 35
click at [551, 513] on span "mic" at bounding box center [550, 526] width 21 height 35
click at [556, 516] on span "mic_off" at bounding box center [550, 526] width 21 height 35
click at [561, 523] on button "mic" at bounding box center [550, 526] width 35 height 35
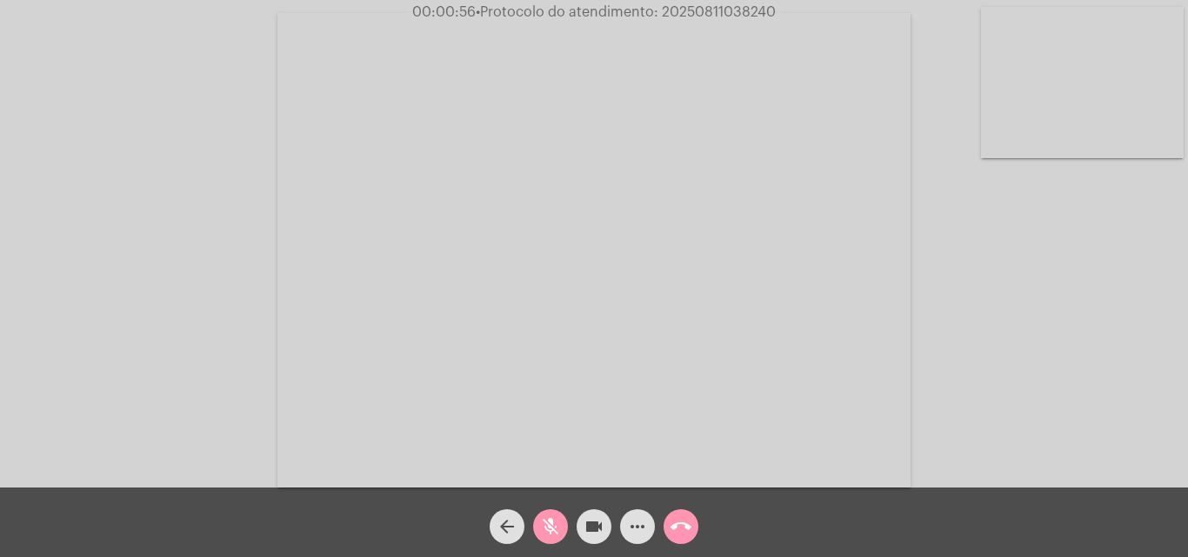
click at [545, 520] on mat-icon "mic_off" at bounding box center [550, 526] width 21 height 21
click at [546, 518] on mat-icon "mic" at bounding box center [550, 526] width 21 height 21
click at [549, 525] on mat-icon "mic_off" at bounding box center [550, 526] width 21 height 21
click at [549, 525] on mat-icon "mic" at bounding box center [550, 526] width 21 height 21
click at [550, 518] on mat-icon "mic_off" at bounding box center [550, 526] width 21 height 21
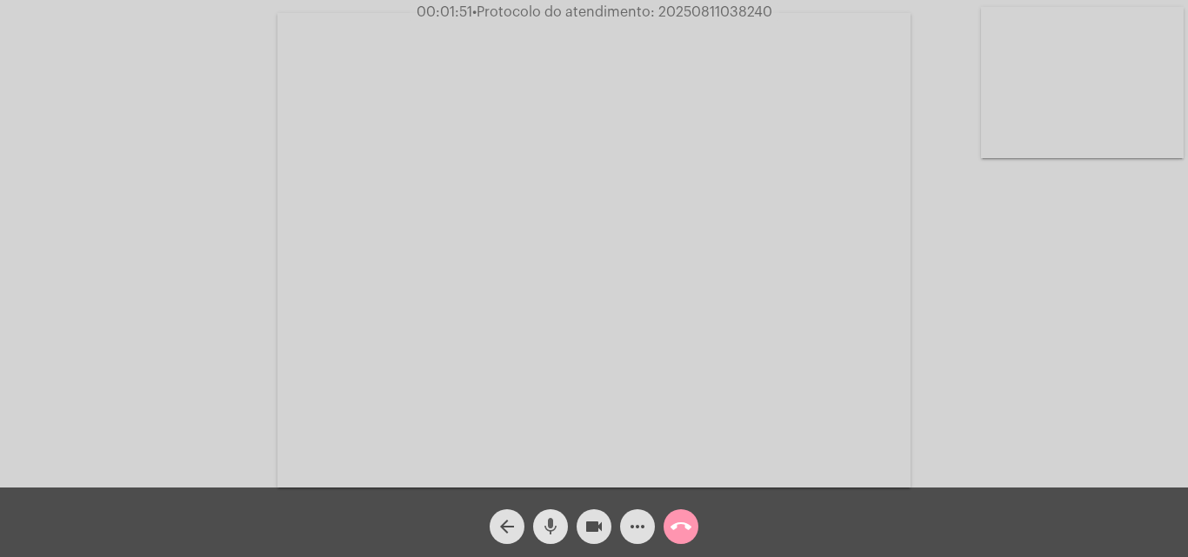
click at [553, 526] on mat-icon "mic" at bounding box center [550, 526] width 21 height 21
click at [548, 523] on mat-icon "mic_off" at bounding box center [550, 526] width 21 height 21
click at [556, 528] on mat-icon "mic" at bounding box center [550, 526] width 21 height 21
click at [549, 531] on mat-icon "mic_off" at bounding box center [550, 526] width 21 height 21
click at [551, 516] on span "mic" at bounding box center [550, 526] width 21 height 35
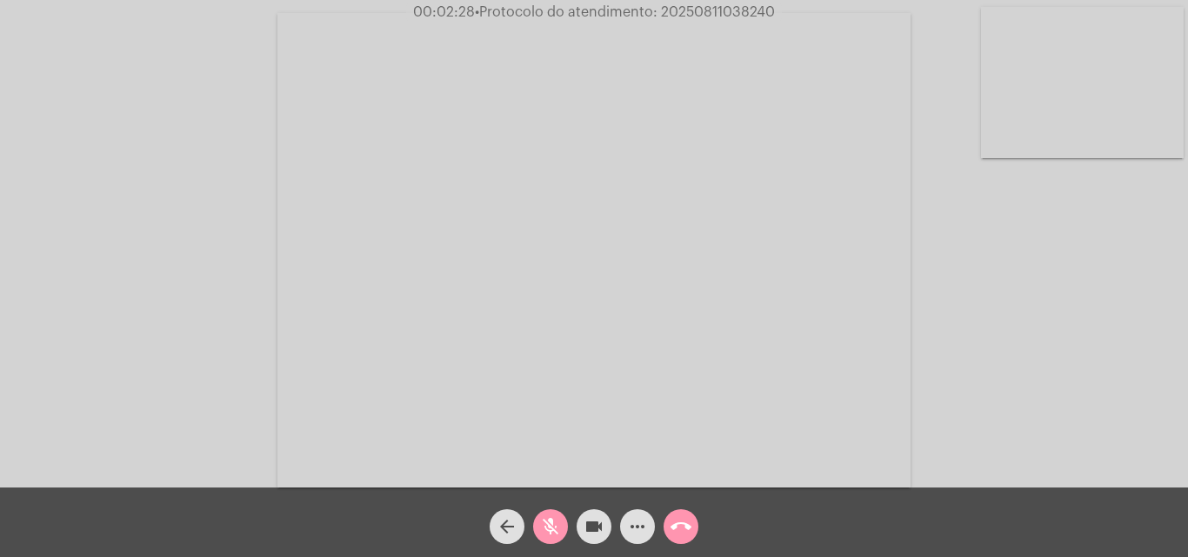
click at [552, 522] on mat-icon "mic_off" at bounding box center [550, 526] width 21 height 21
click at [554, 517] on mat-icon "mic" at bounding box center [550, 526] width 21 height 21
click at [544, 512] on span "mic_off" at bounding box center [550, 526] width 21 height 35
click at [556, 519] on mat-icon "mic" at bounding box center [550, 526] width 21 height 21
click at [554, 520] on mat-icon "mic_off" at bounding box center [550, 526] width 21 height 21
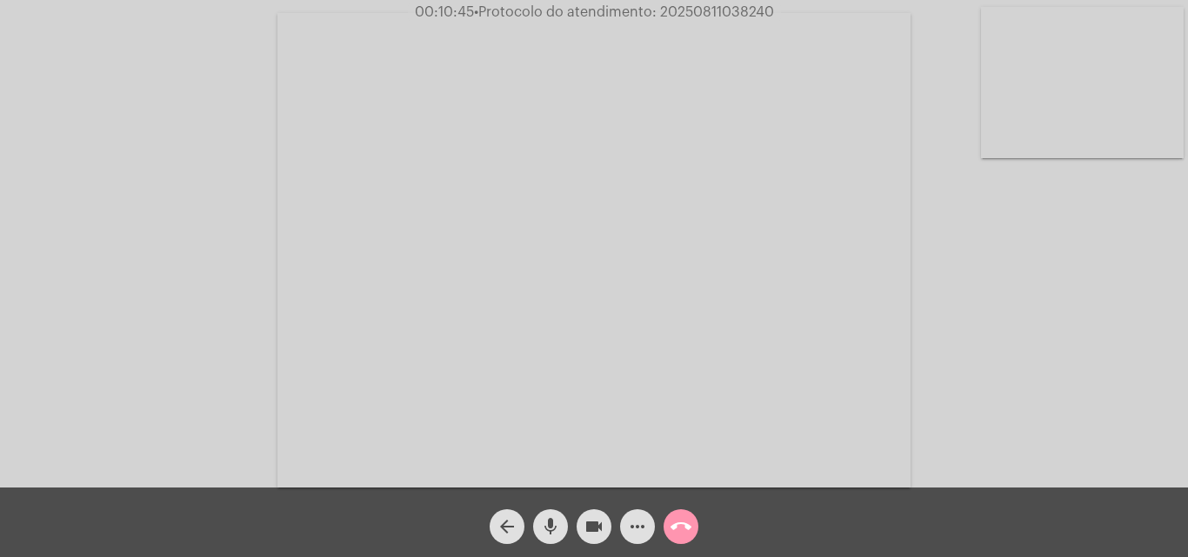
click at [696, 10] on span "• Protocolo do atendimento: 20250811038240" at bounding box center [624, 12] width 300 height 14
click at [546, 532] on mat-icon "mic" at bounding box center [550, 526] width 21 height 21
click at [556, 517] on mat-icon "mic_off" at bounding box center [550, 526] width 21 height 21
click at [643, 523] on mat-icon "more_horiz" at bounding box center [637, 526] width 21 height 21
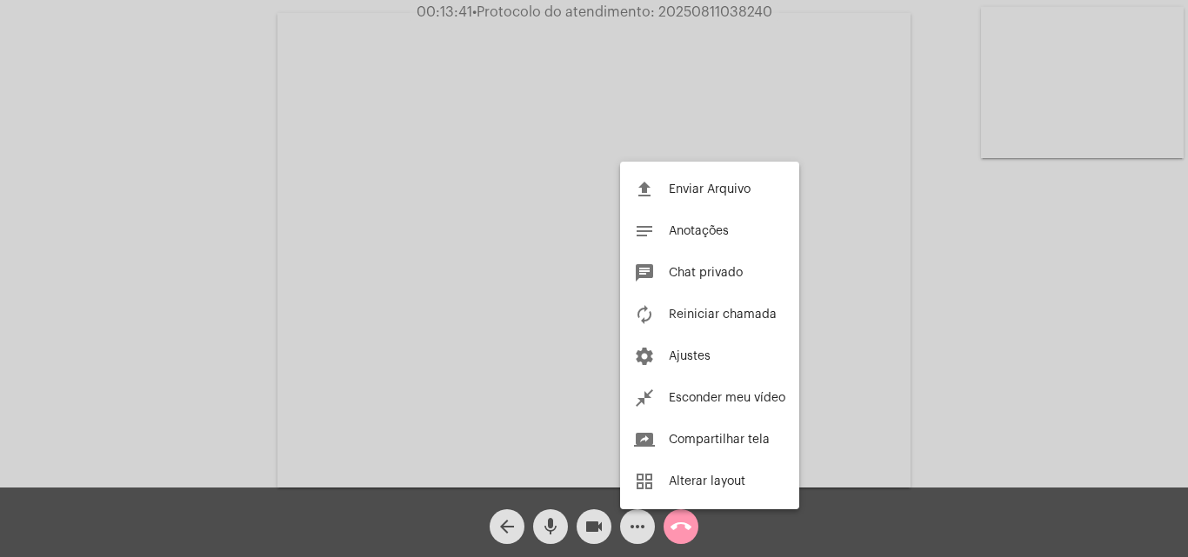
click at [665, 268] on button "chat Chat privado" at bounding box center [709, 273] width 179 height 42
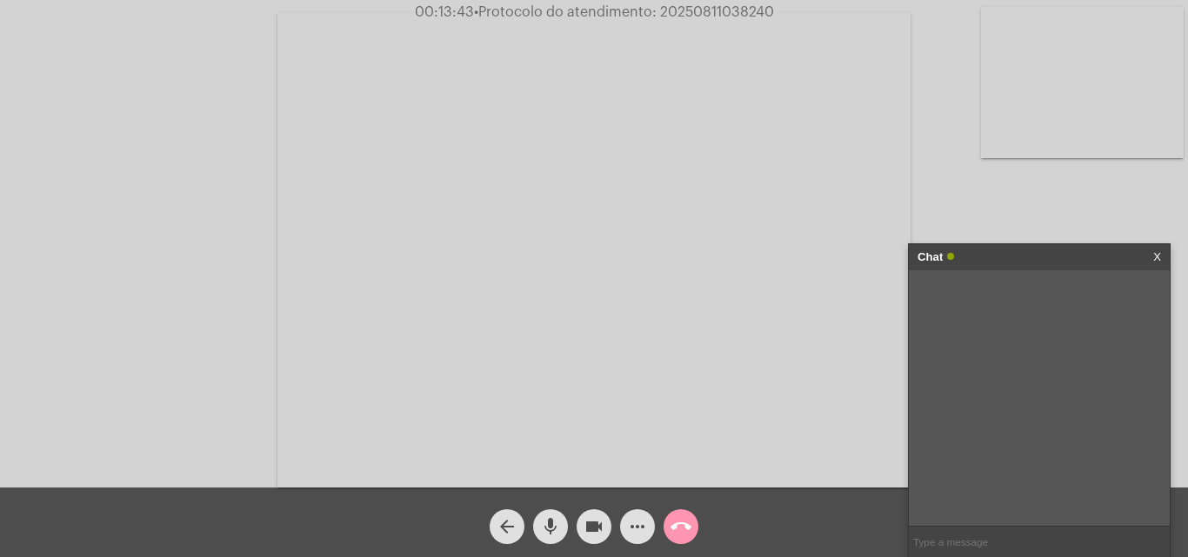
paste input "20250811038240"
type input "20250811038240"
click at [688, 523] on mat-icon "call_end" at bounding box center [680, 526] width 21 height 21
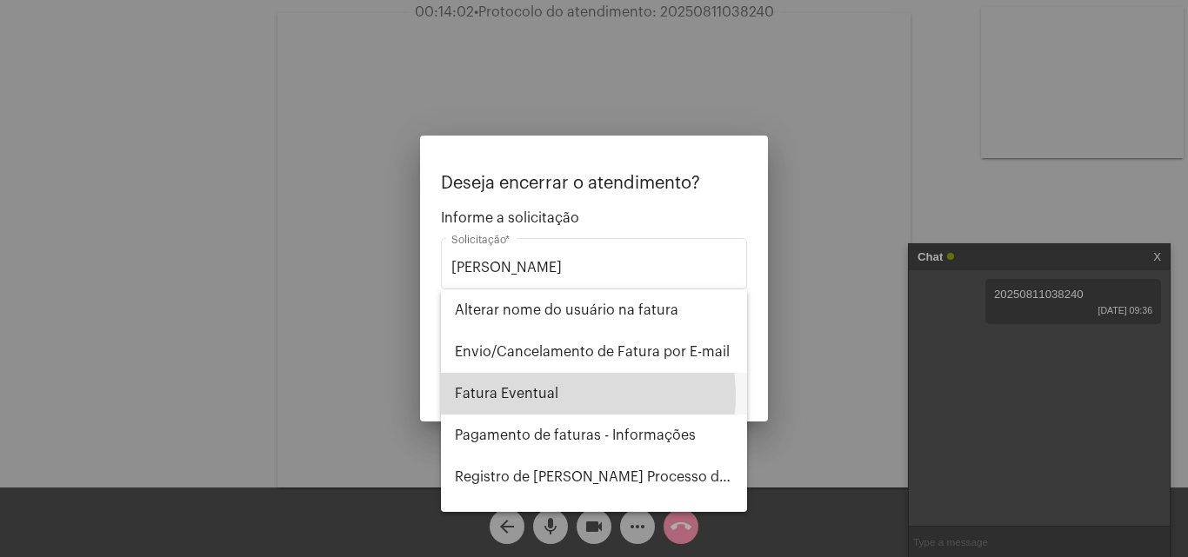
click at [571, 396] on span "Fatura Eventual" at bounding box center [594, 394] width 278 height 42
type input "Fatura Eventual"
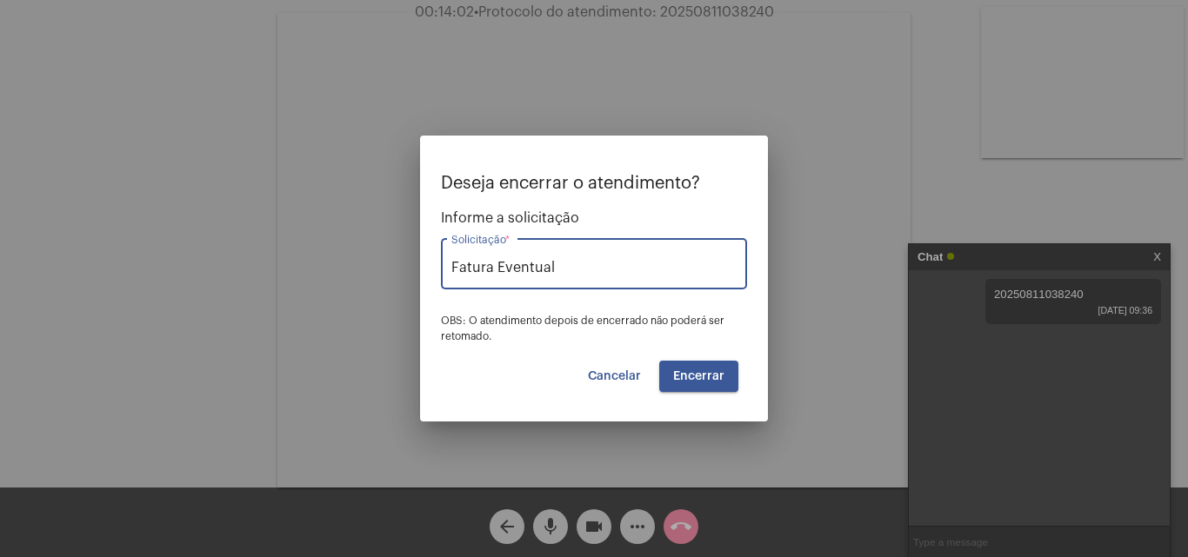
click at [702, 380] on span "Encerrar" at bounding box center [698, 376] width 51 height 12
click at [682, 380] on span "Encerrar" at bounding box center [698, 376] width 51 height 12
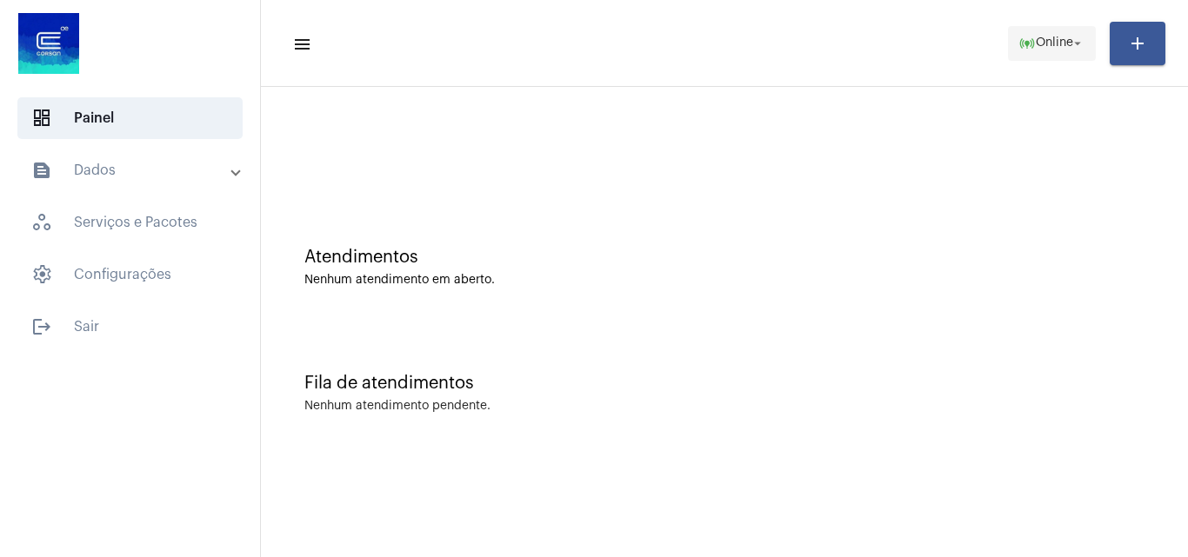
click at [1043, 53] on span "online_prediction Online arrow_drop_down" at bounding box center [1051, 42] width 67 height 31
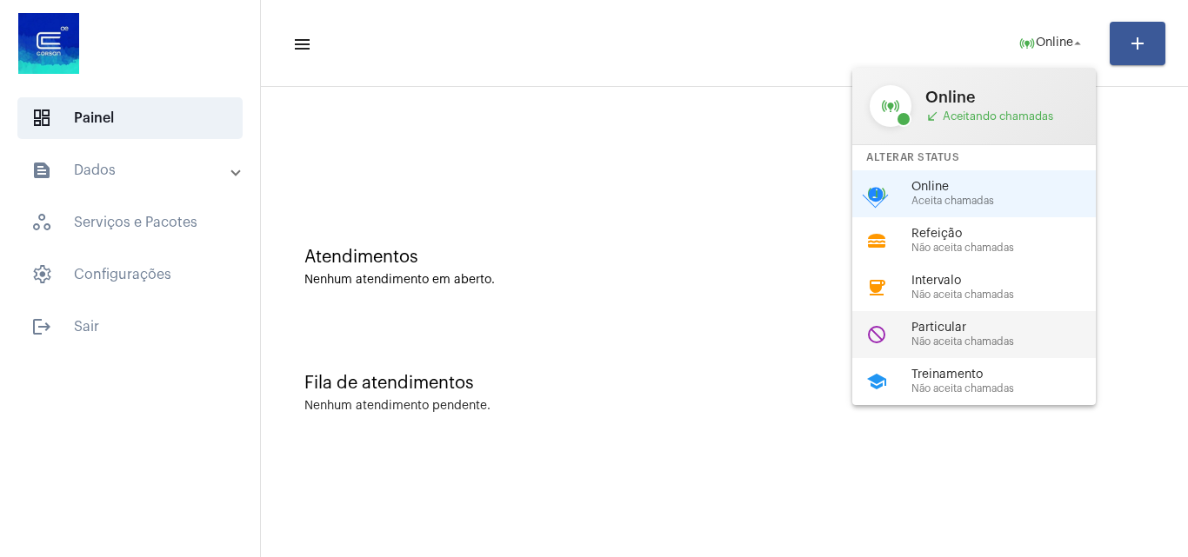
click at [1010, 336] on span "Não aceita chamadas" at bounding box center [1010, 341] width 198 height 11
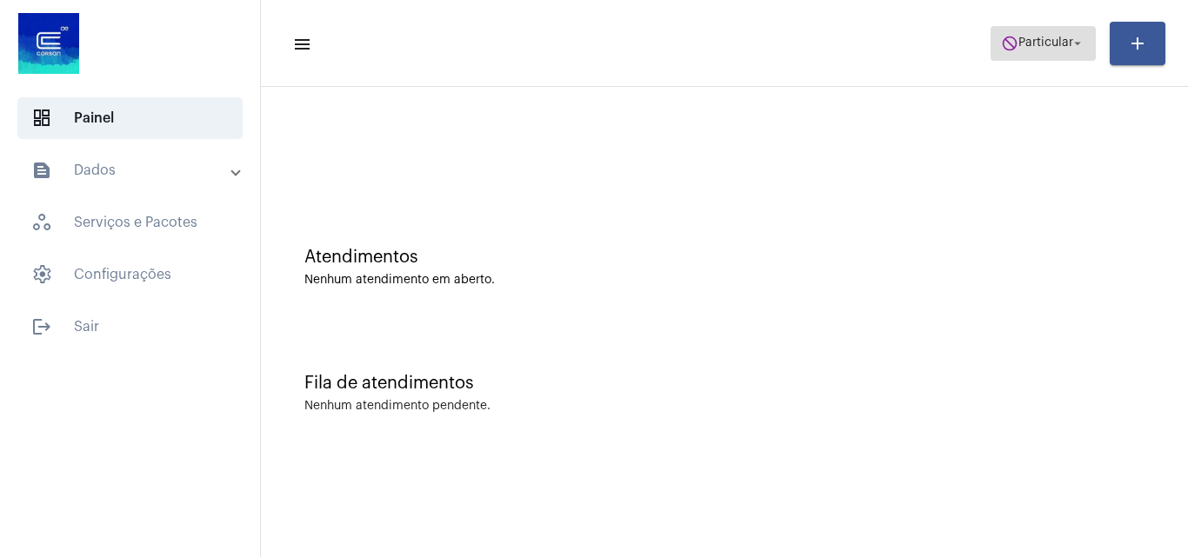
click at [1023, 56] on span "do_not_disturb Particular arrow_drop_down" at bounding box center [1043, 42] width 84 height 31
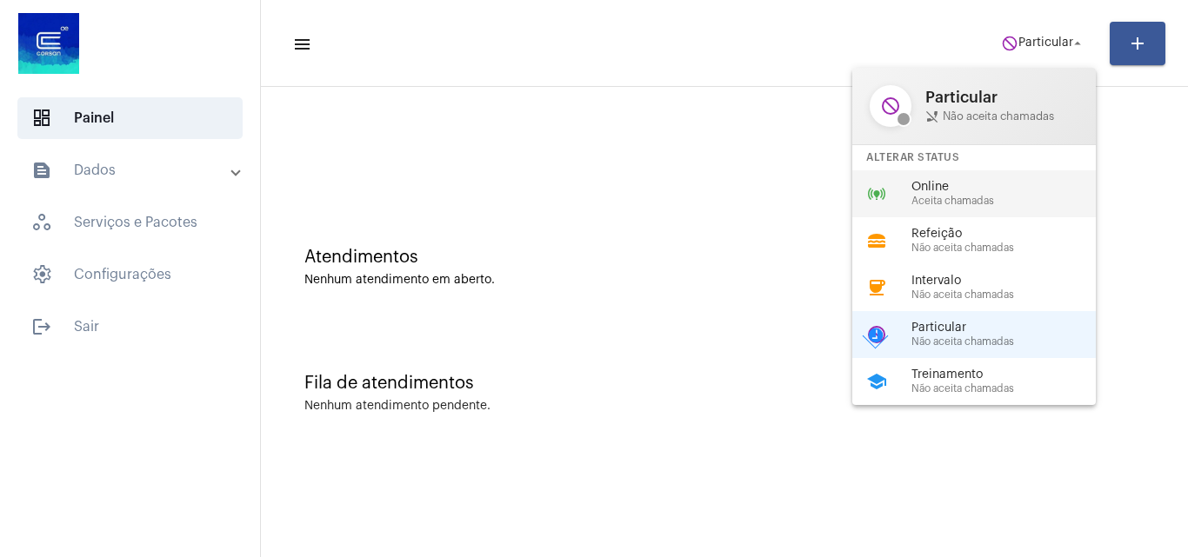
click at [999, 187] on span "Online" at bounding box center [1010, 187] width 198 height 13
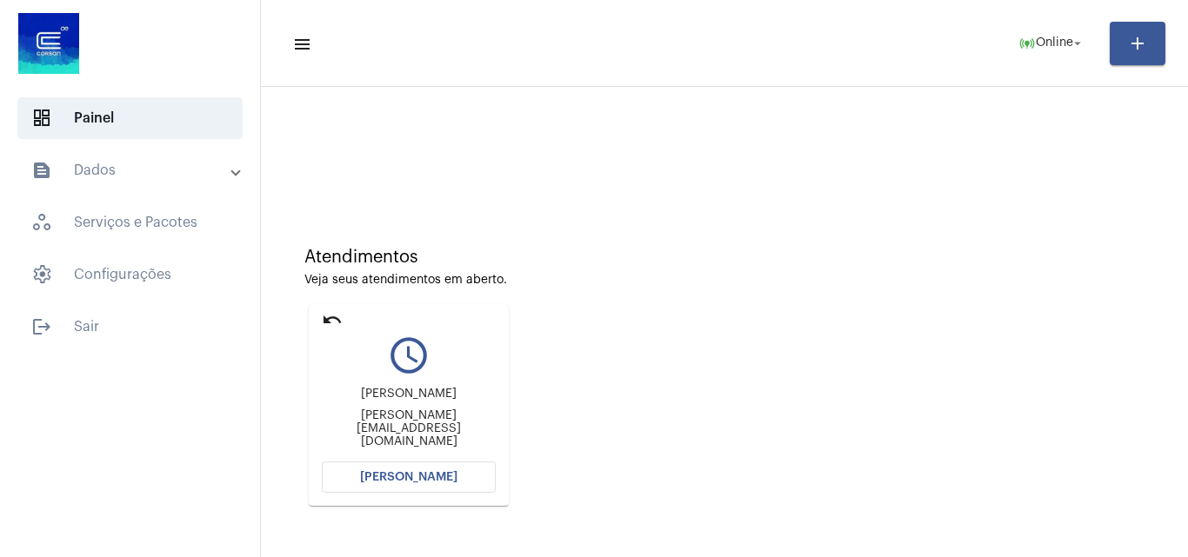
click at [401, 476] on span "[PERSON_NAME]" at bounding box center [408, 477] width 97 height 12
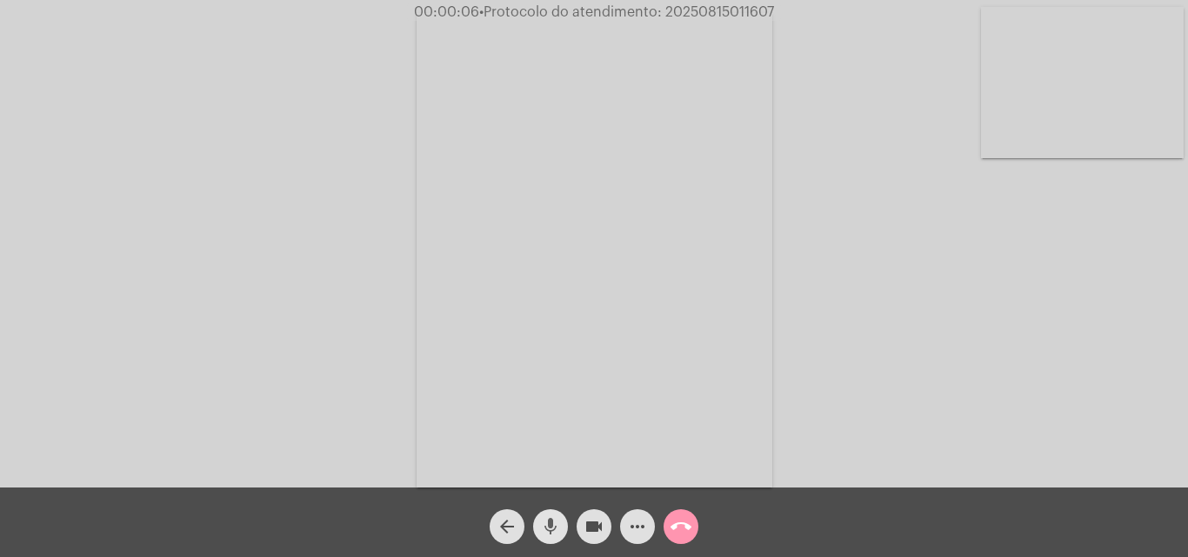
click at [556, 526] on mat-icon "mic" at bounding box center [550, 526] width 21 height 21
click at [551, 523] on mat-icon "mic_off" at bounding box center [550, 526] width 21 height 21
click at [551, 523] on mat-icon "mic" at bounding box center [550, 526] width 21 height 21
click at [550, 523] on mat-icon "mic_off" at bounding box center [550, 526] width 21 height 21
click at [550, 523] on mat-icon "mic" at bounding box center [550, 526] width 21 height 21
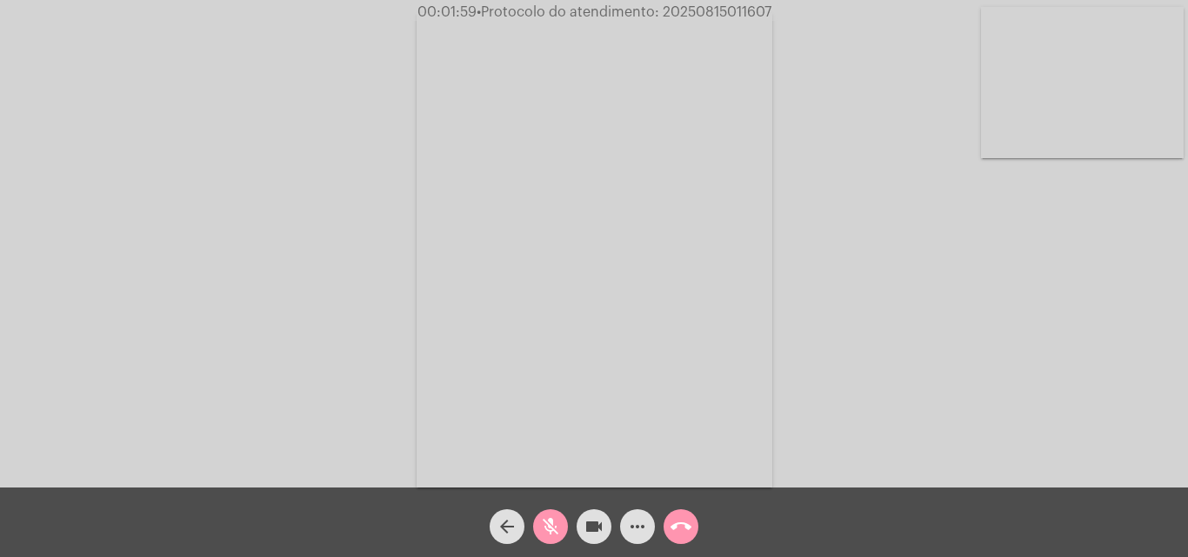
click at [550, 523] on mat-icon "mic_off" at bounding box center [550, 526] width 21 height 21
click at [557, 529] on mat-icon "mic" at bounding box center [550, 526] width 21 height 21
click at [556, 523] on mat-icon "mic_off" at bounding box center [550, 526] width 21 height 21
click at [558, 515] on span "mic" at bounding box center [550, 526] width 21 height 35
click at [550, 523] on mat-icon "mic_off" at bounding box center [550, 526] width 21 height 21
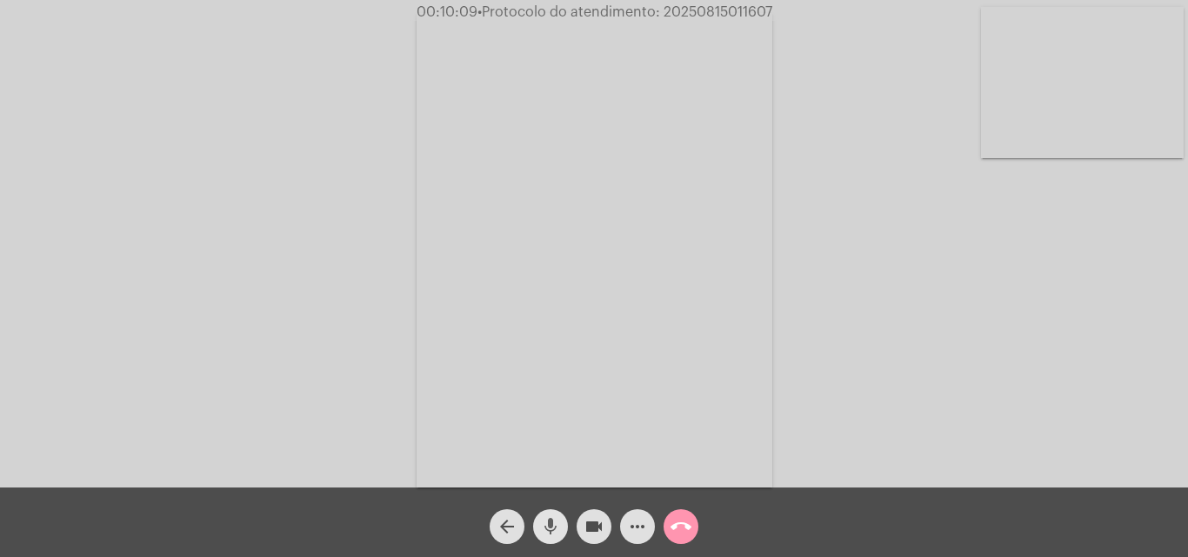
click at [549, 525] on mat-icon "mic" at bounding box center [550, 526] width 21 height 21
click at [550, 525] on mat-icon "mic_off" at bounding box center [550, 526] width 21 height 21
click at [557, 529] on mat-icon "mic" at bounding box center [550, 526] width 21 height 21
click at [546, 526] on mat-icon "mic_off" at bounding box center [550, 526] width 21 height 21
click at [552, 522] on mat-icon "mic" at bounding box center [550, 526] width 21 height 21
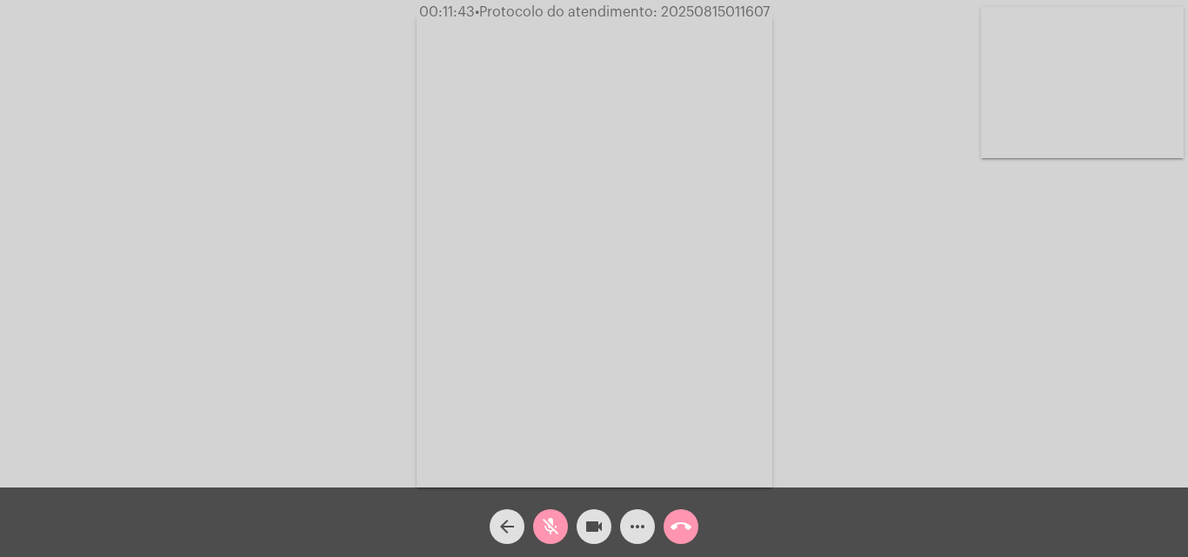
click at [586, 524] on mat-icon "videocam" at bounding box center [593, 526] width 21 height 21
click at [550, 527] on mat-icon "mic_off" at bounding box center [550, 526] width 21 height 21
click at [556, 520] on mat-icon "mic" at bounding box center [550, 526] width 21 height 21
click at [549, 517] on mat-icon "mic_off" at bounding box center [550, 526] width 21 height 21
click at [597, 524] on mat-icon "videocam_off" at bounding box center [593, 526] width 21 height 21
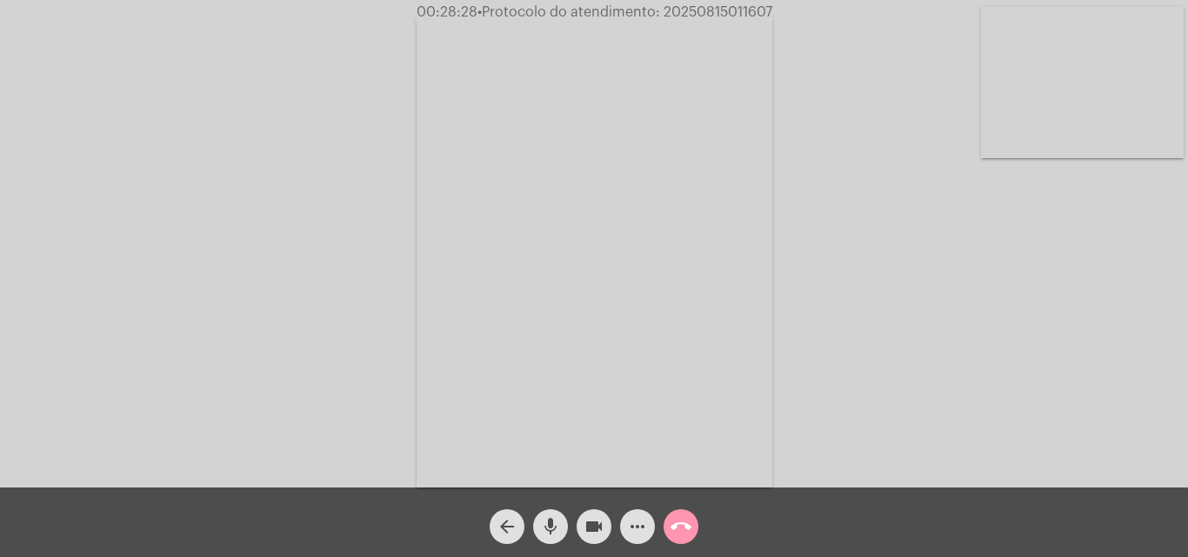
click at [545, 530] on mat-icon "mic" at bounding box center [550, 526] width 21 height 21
click at [554, 519] on mat-icon "mic_off" at bounding box center [550, 526] width 21 height 21
click at [715, 4] on span "00:29:00 • Protocolo do atendimento: 20250815011607" at bounding box center [594, 11] width 372 height 17
click at [1082, 402] on div "Acessando Câmera e Microfone..." at bounding box center [594, 248] width 1184 height 488
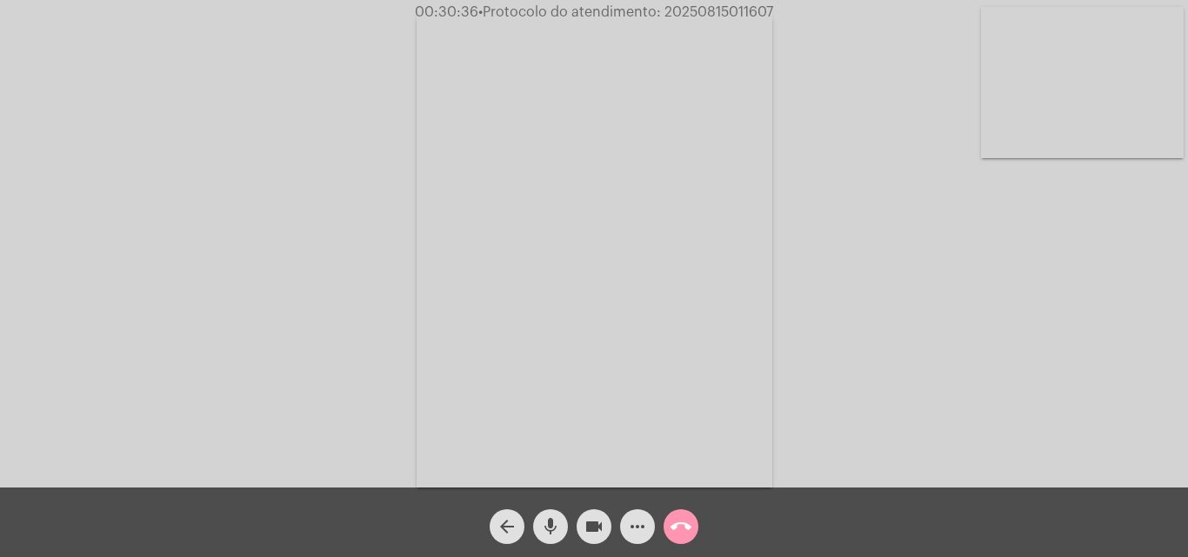
click at [643, 533] on mat-icon "more_horiz" at bounding box center [637, 526] width 21 height 21
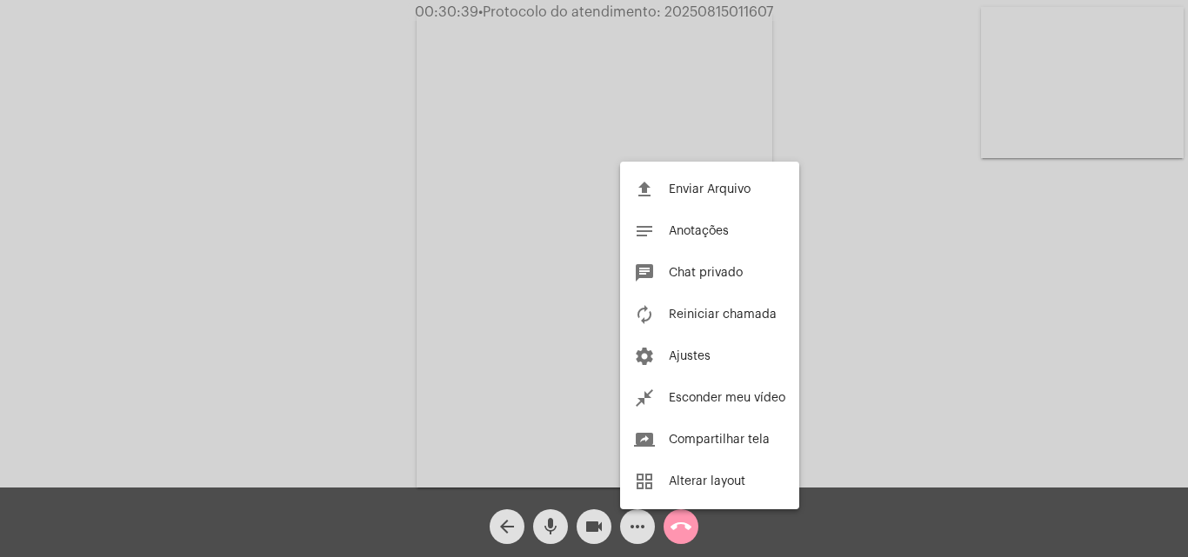
click at [374, 281] on div at bounding box center [594, 278] width 1188 height 557
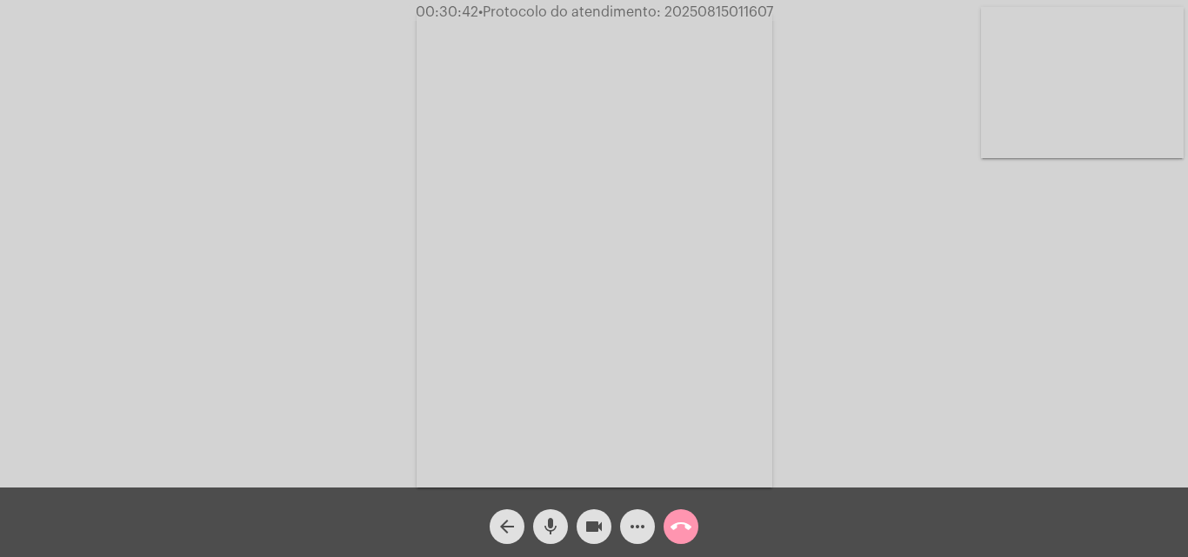
click at [550, 519] on mat-icon "mic" at bounding box center [550, 526] width 21 height 21
click at [545, 523] on mat-icon "mic_off" at bounding box center [550, 526] width 21 height 21
click at [544, 520] on mat-icon "mic" at bounding box center [550, 526] width 21 height 21
click at [636, 526] on mat-icon "more_horiz" at bounding box center [637, 526] width 21 height 21
click at [553, 524] on mat-icon "mic_off" at bounding box center [550, 526] width 21 height 21
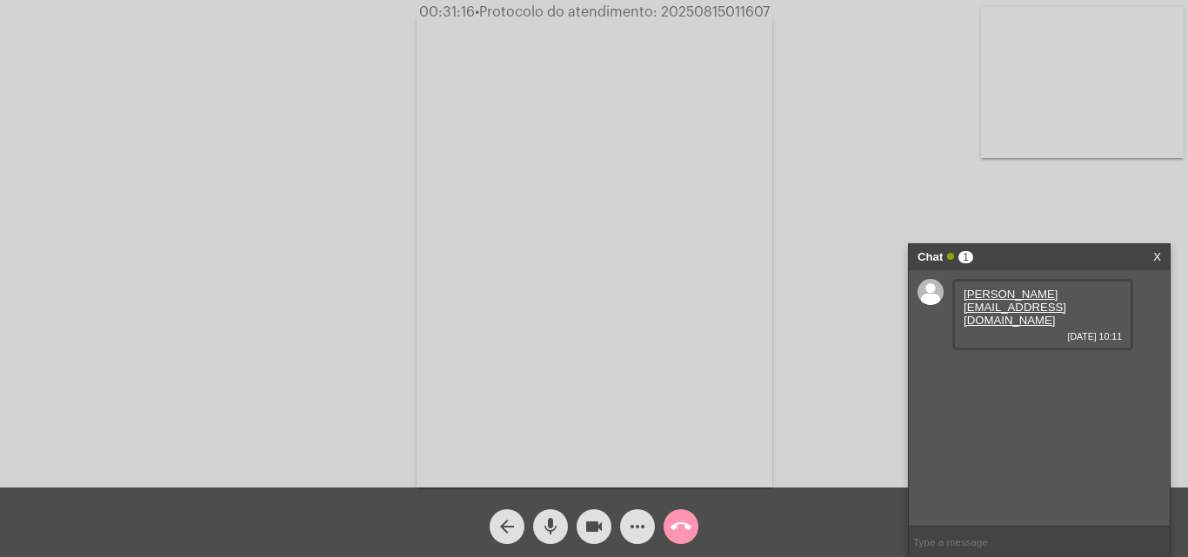
click at [897, 124] on div "Acessando Câmera e Microfone..." at bounding box center [594, 248] width 1184 height 488
drag, startPoint x: 962, startPoint y: 538, endPoint x: 957, endPoint y: 429, distance: 109.6
click at [964, 539] on input "text" at bounding box center [1039, 542] width 261 height 30
drag, startPoint x: 962, startPoint y: 344, endPoint x: 1019, endPoint y: 346, distance: 57.4
click at [1045, 355] on div "51 984298227 [DATE] 10:11" at bounding box center [1042, 377] width 181 height 45
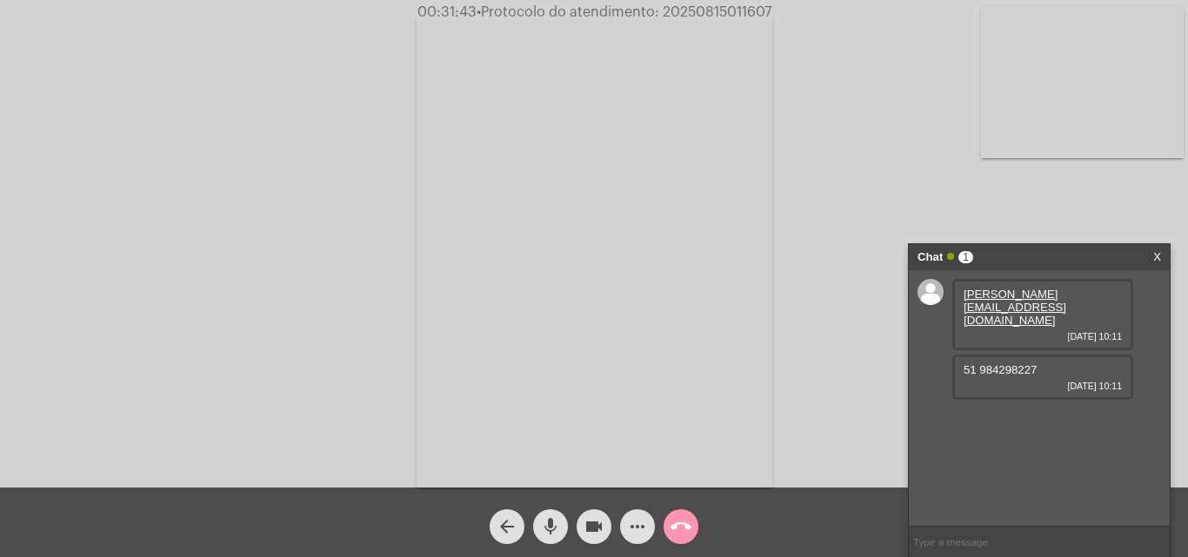
click at [555, 534] on mat-icon "mic" at bounding box center [550, 526] width 21 height 21
click at [556, 524] on mat-icon "mic_off" at bounding box center [550, 526] width 21 height 21
click at [698, 9] on span "• Protocolo do atendimento: 20250815011607" at bounding box center [623, 12] width 295 height 14
copy span "51 984298227"
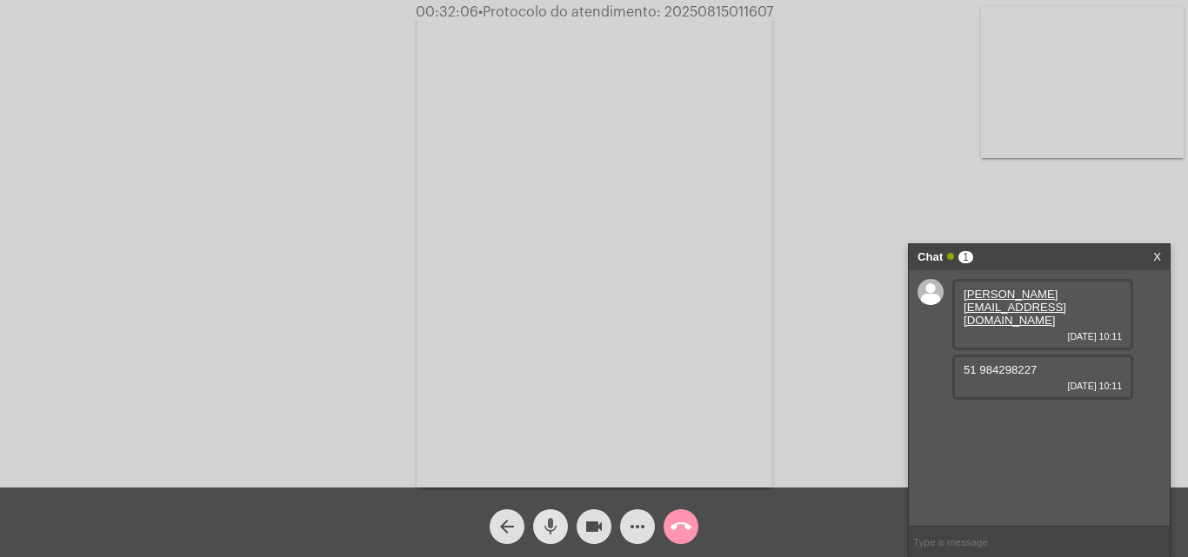
drag, startPoint x: 543, startPoint y: 521, endPoint x: 569, endPoint y: 463, distance: 62.7
click at [543, 522] on mat-icon "mic" at bounding box center [550, 526] width 21 height 21
click at [545, 516] on mat-icon "mic_off" at bounding box center [550, 526] width 21 height 21
copy span "20250815011607"
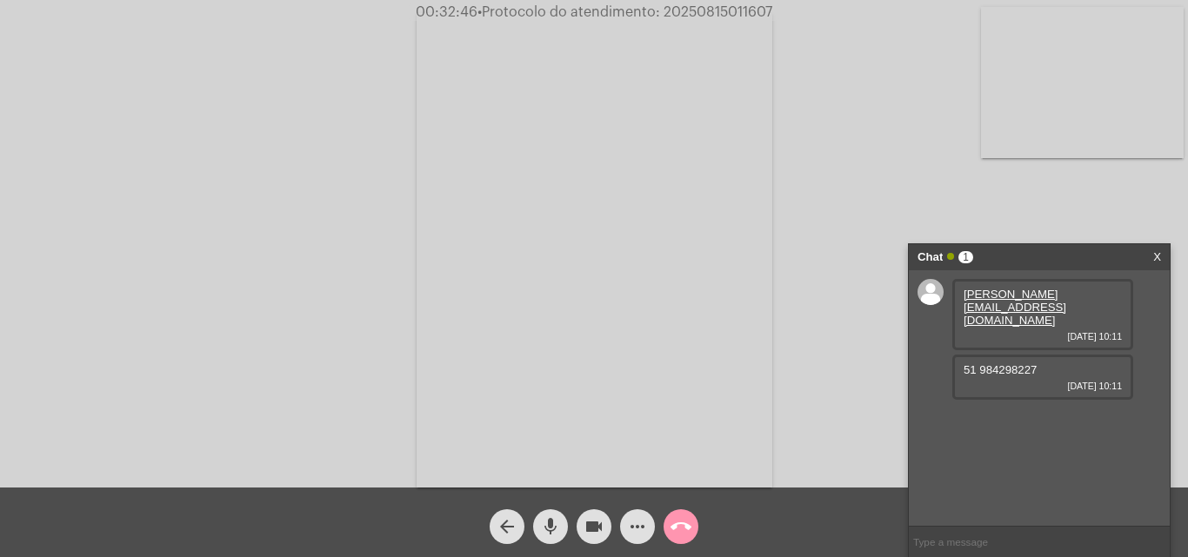
click at [680, 529] on mat-icon "call_end" at bounding box center [680, 526] width 21 height 21
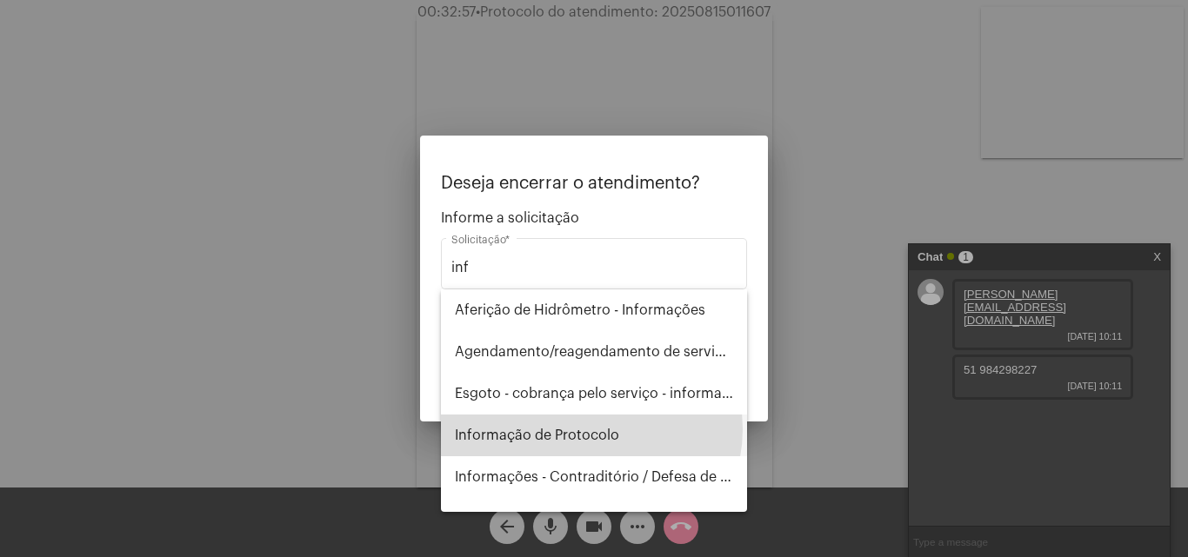
click at [590, 430] on span "Informação de Protocolo" at bounding box center [594, 436] width 278 height 42
type input "Informação de Protocolo"
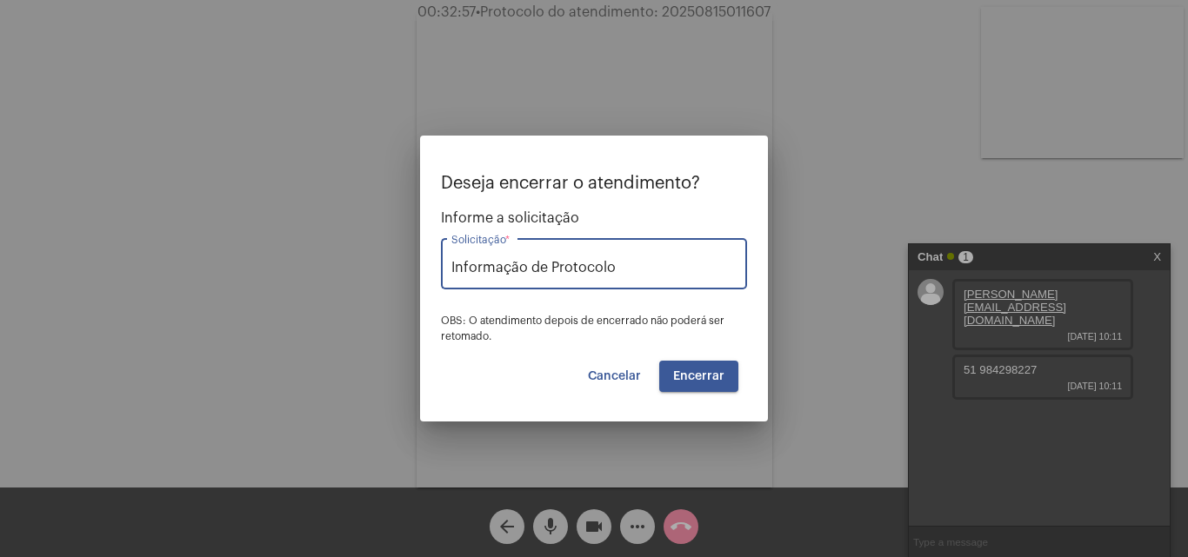
click at [681, 381] on span "Encerrar" at bounding box center [698, 376] width 51 height 12
click at [687, 372] on span "Encerrar" at bounding box center [698, 376] width 51 height 12
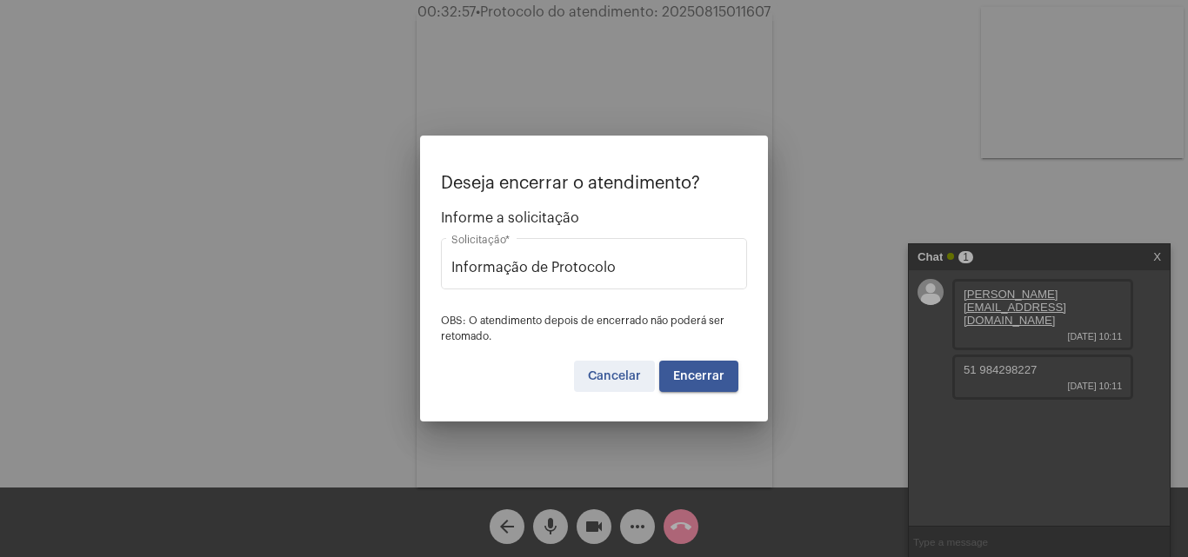
click at [612, 374] on span "Cancelar" at bounding box center [614, 376] width 53 height 12
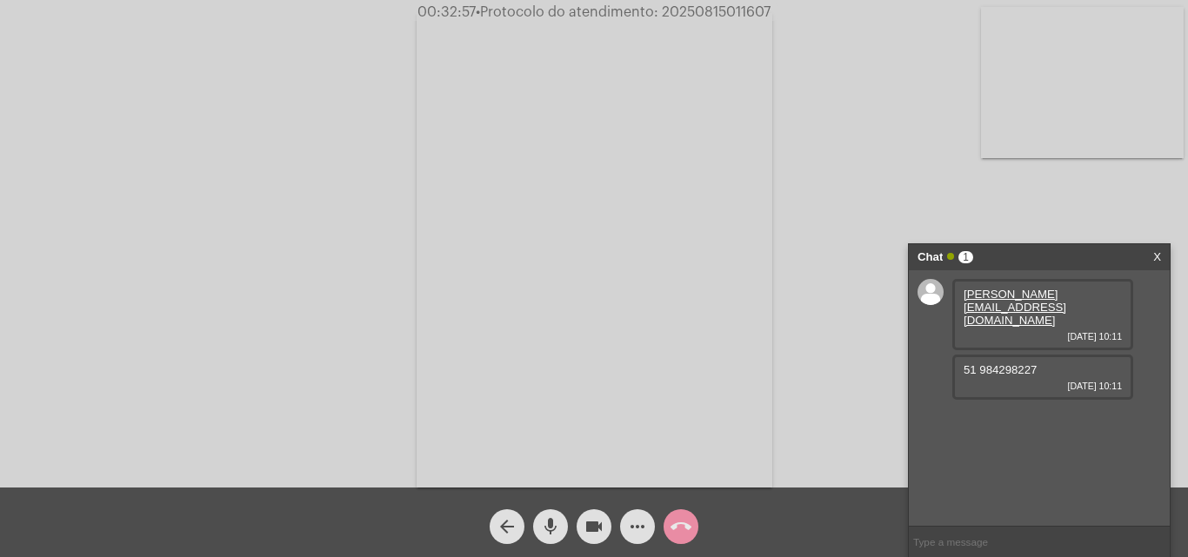
click at [509, 525] on mat-icon "arrow_back" at bounding box center [506, 526] width 21 height 21
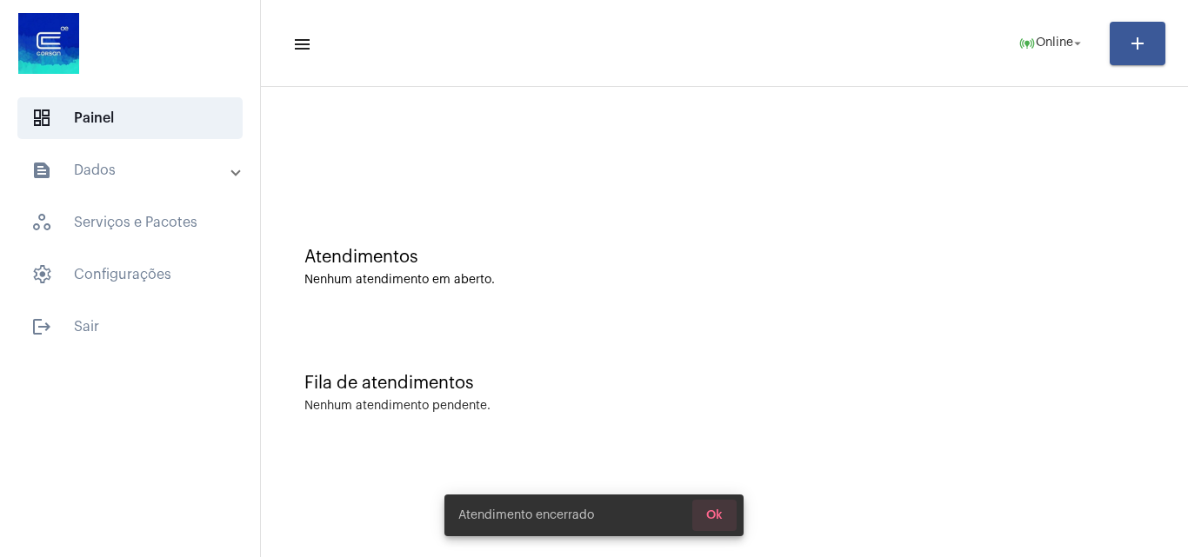
click at [729, 515] on button "Ok" at bounding box center [714, 515] width 44 height 31
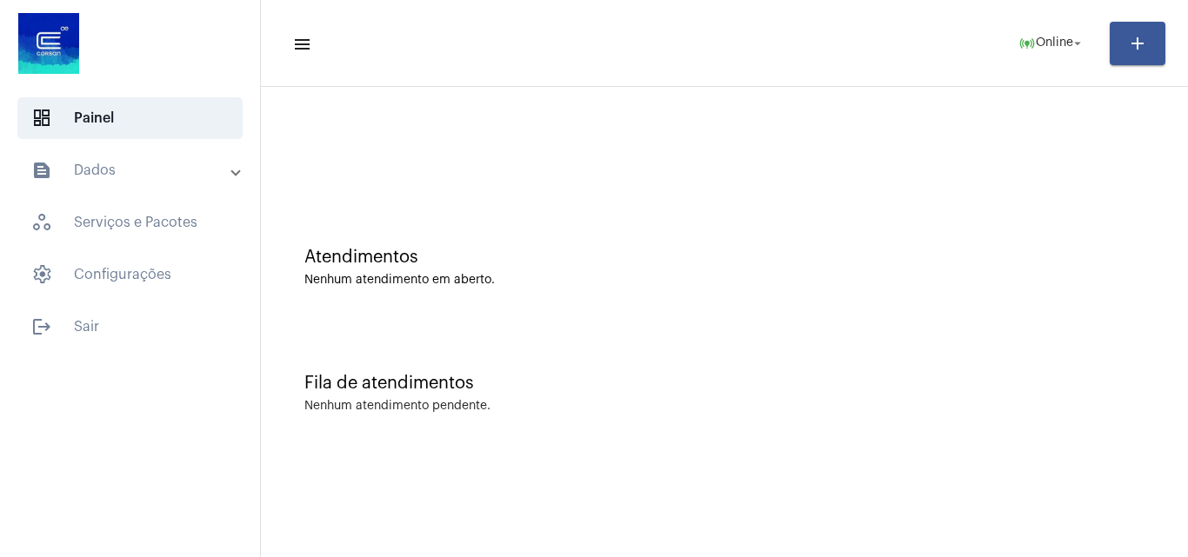
click at [823, 236] on div "Atendimentos Nenhum atendimento em aberto." at bounding box center [724, 259] width 909 height 126
click at [1026, 40] on mat-icon "online_prediction" at bounding box center [1026, 43] width 17 height 17
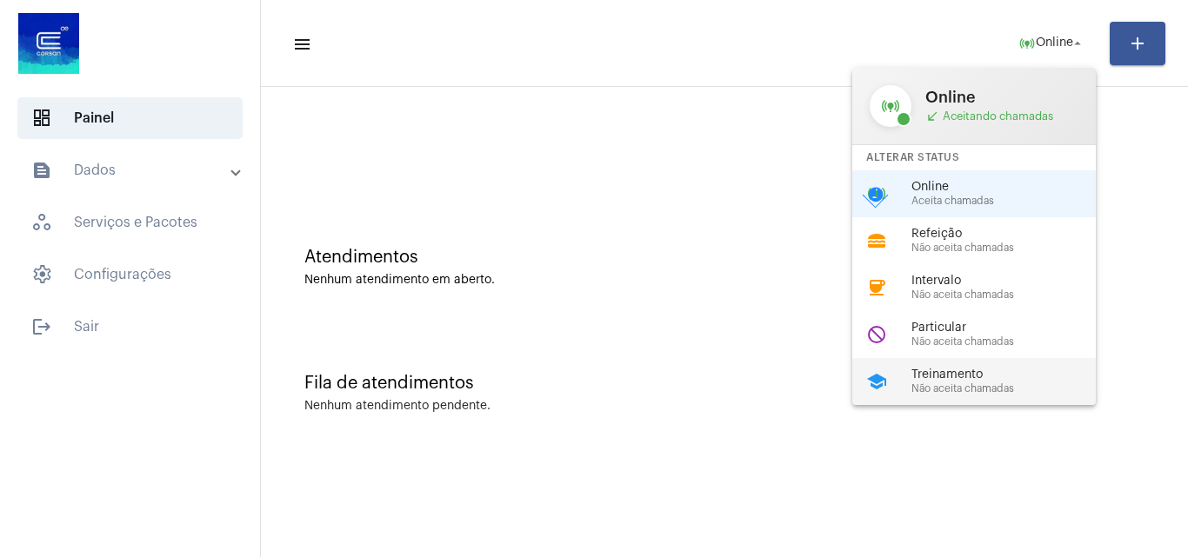
click at [991, 371] on span "Treinamento" at bounding box center [1010, 375] width 198 height 13
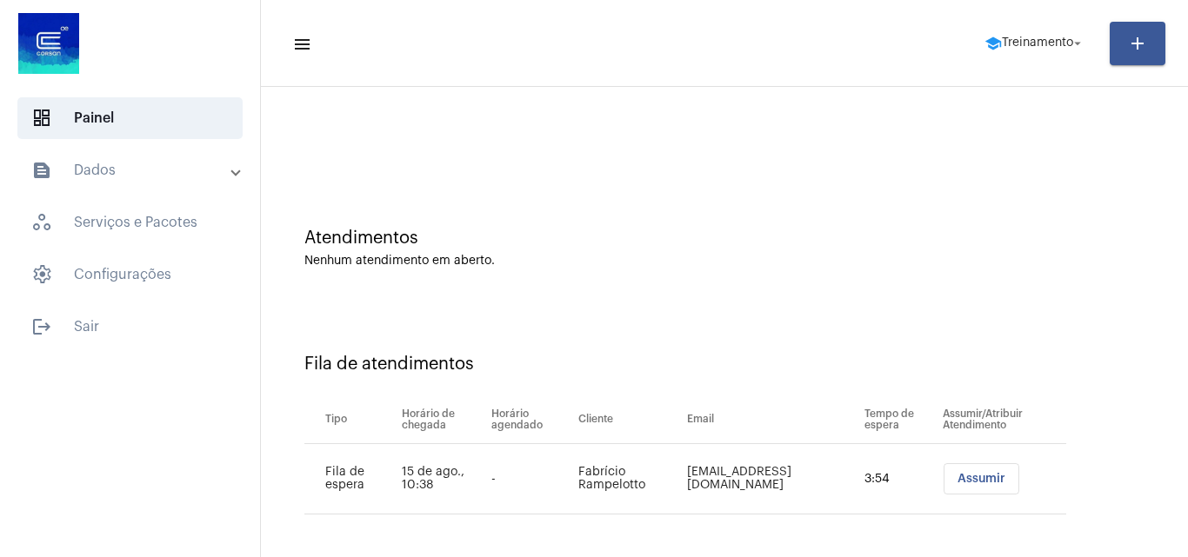
scroll to position [23, 0]
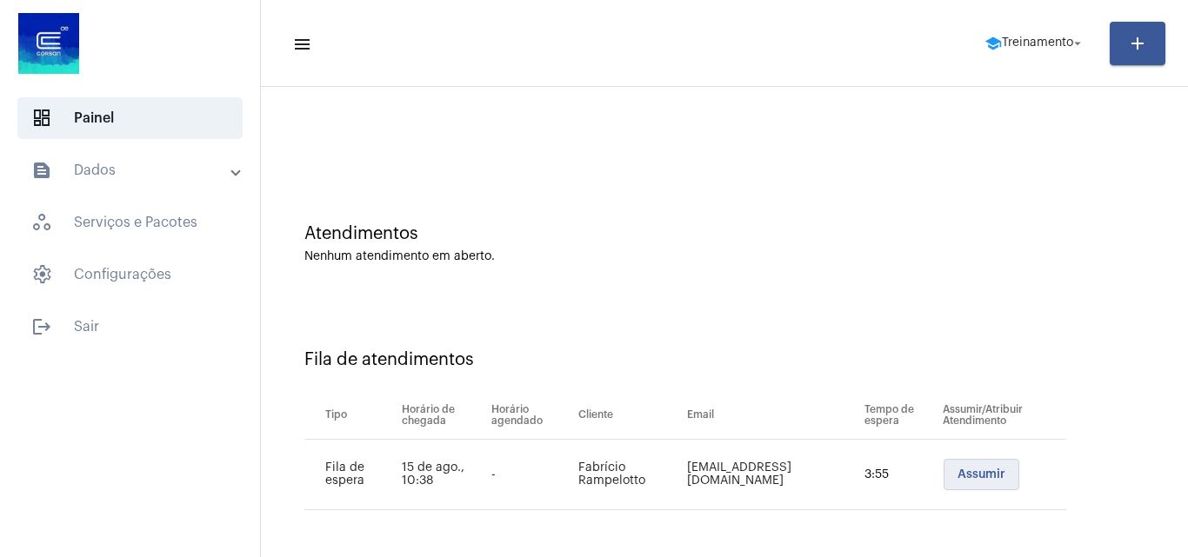
click at [957, 476] on span "Assumir" at bounding box center [981, 475] width 48 height 12
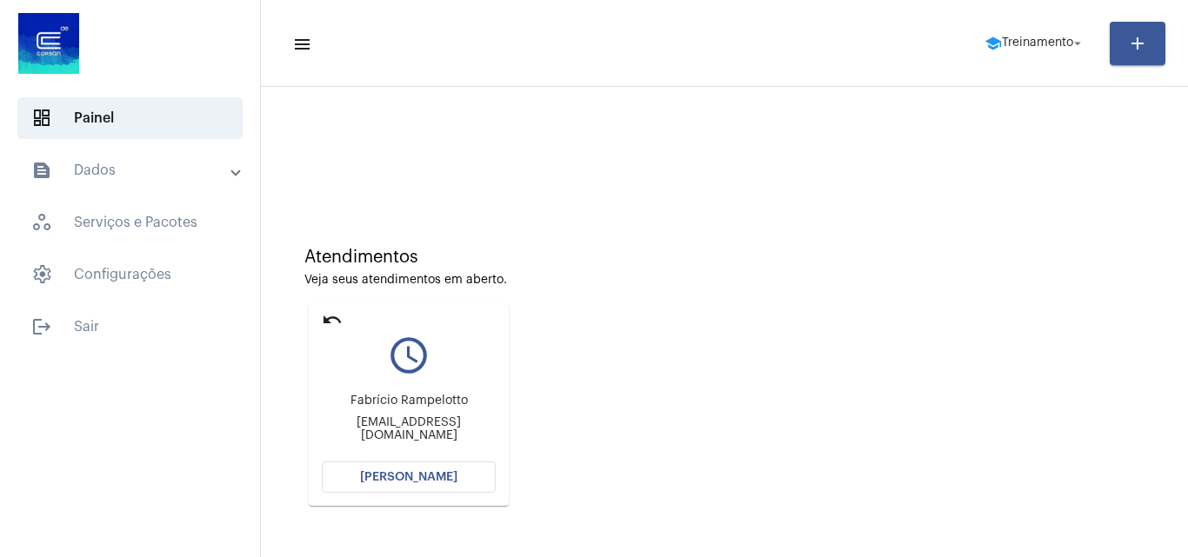
click at [416, 469] on button "[PERSON_NAME]" at bounding box center [409, 477] width 174 height 31
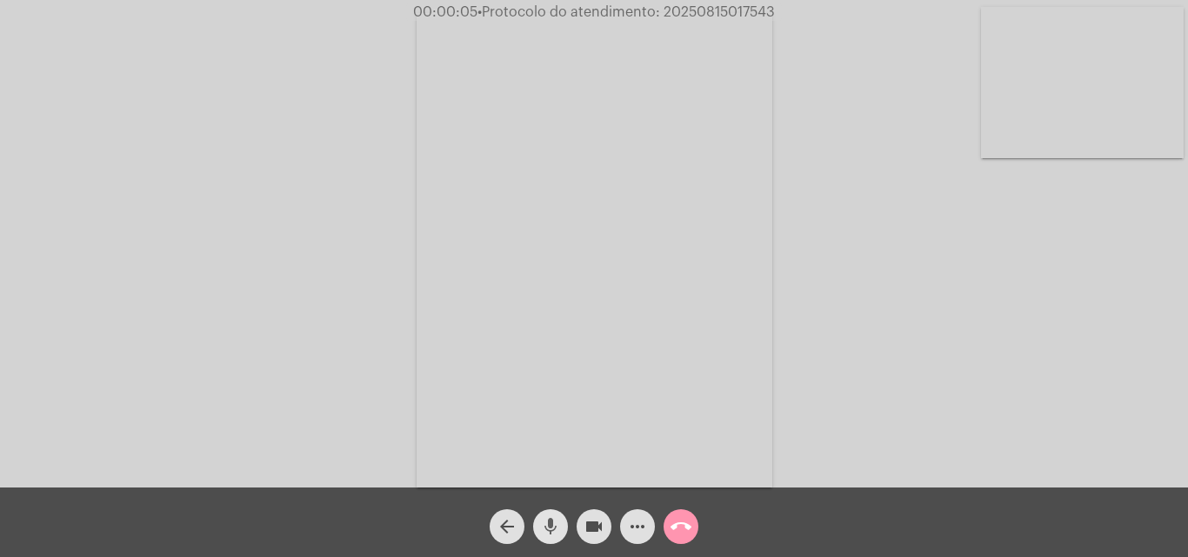
click at [551, 517] on mat-icon "mic" at bounding box center [550, 526] width 21 height 21
click at [797, 270] on div "Acessando Câmera e Microfone..." at bounding box center [594, 248] width 1184 height 488
click at [549, 523] on mat-icon "mic_off" at bounding box center [550, 526] width 21 height 21
click at [638, 531] on mat-icon "more_horiz" at bounding box center [637, 526] width 21 height 21
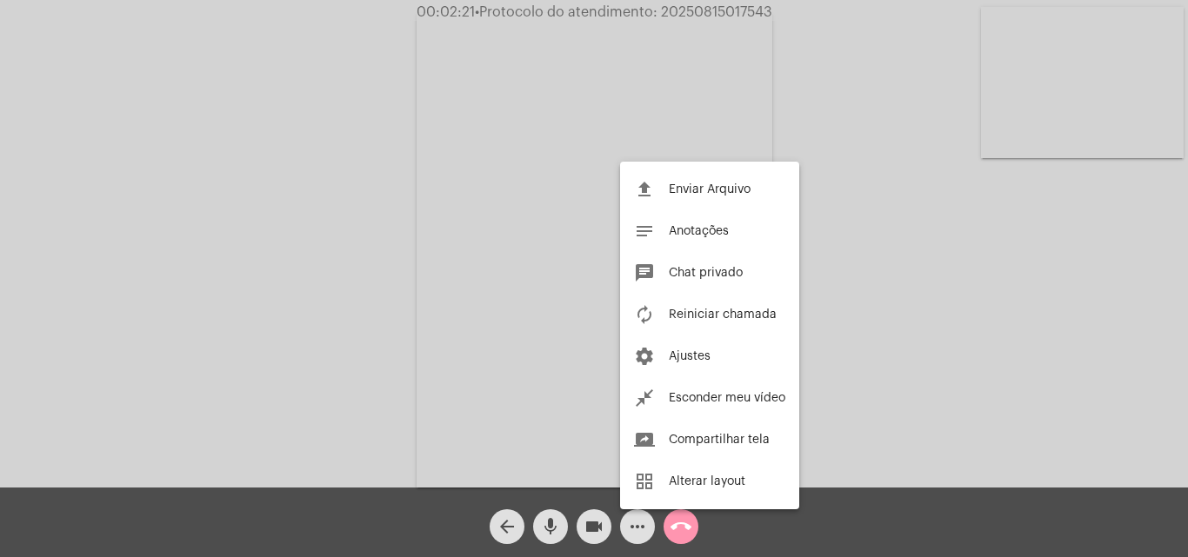
click at [378, 310] on div at bounding box center [594, 278] width 1188 height 557
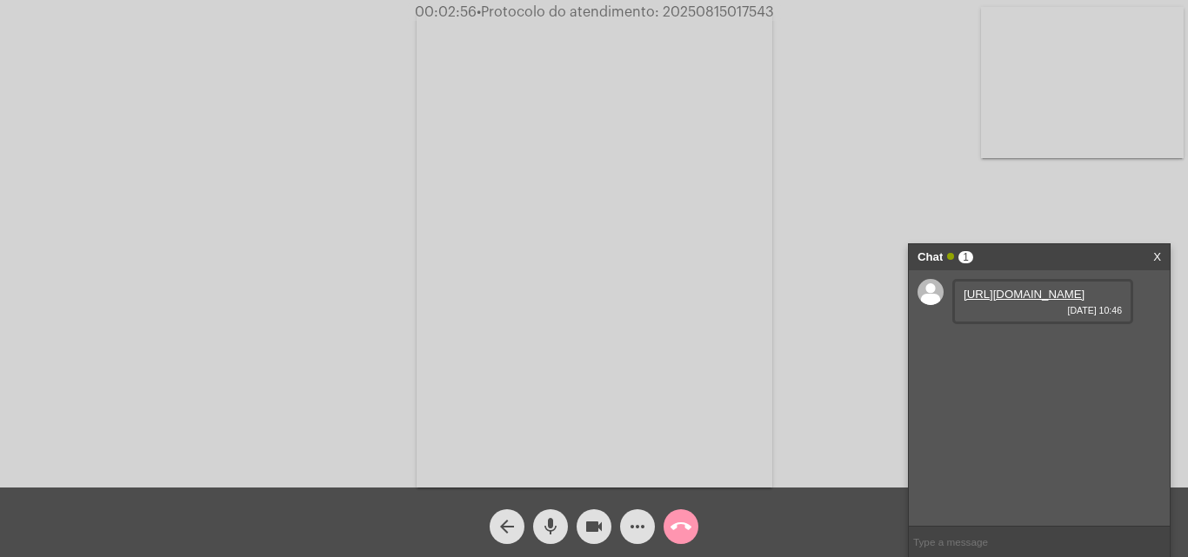
click at [1022, 301] on link "[URL][DOMAIN_NAME]" at bounding box center [1023, 294] width 121 height 13
click at [554, 517] on mat-icon "mic" at bounding box center [550, 526] width 21 height 21
click at [549, 520] on mat-icon "mic_off" at bounding box center [550, 526] width 21 height 21
click at [549, 516] on span "mic" at bounding box center [550, 526] width 21 height 35
click at [556, 525] on mat-icon "mic_off" at bounding box center [550, 526] width 21 height 21
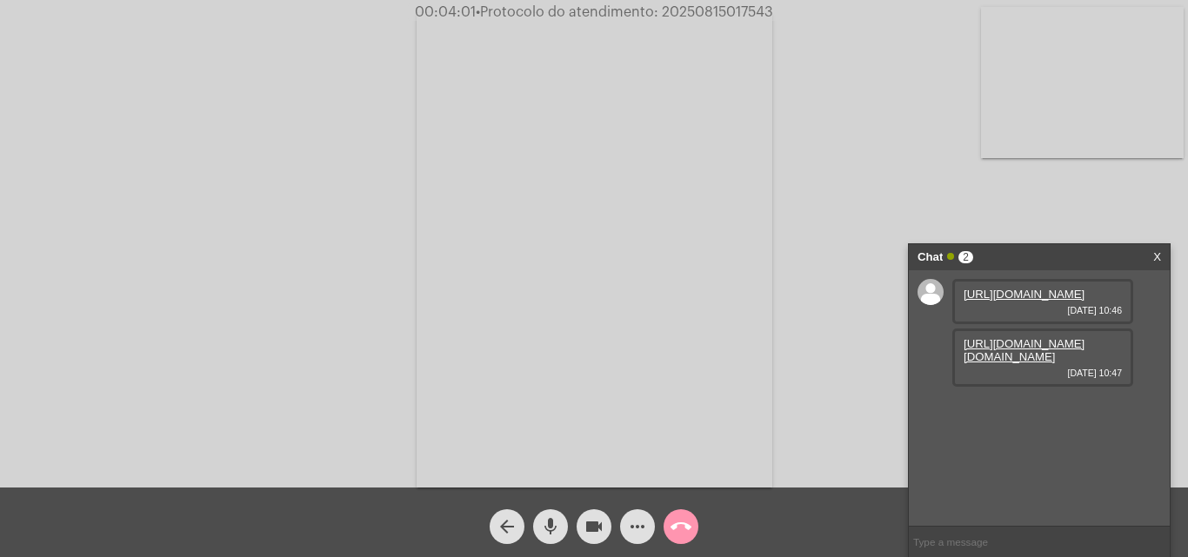
click at [553, 522] on mat-icon "mic" at bounding box center [550, 526] width 21 height 21
click at [1027, 363] on link "[URL][DOMAIN_NAME][DOMAIN_NAME]" at bounding box center [1023, 350] width 121 height 26
click at [555, 518] on mat-icon "mic_off" at bounding box center [550, 526] width 21 height 21
click at [551, 522] on mat-icon "mic" at bounding box center [550, 526] width 21 height 21
click at [546, 519] on mat-icon "mic_off" at bounding box center [550, 526] width 21 height 21
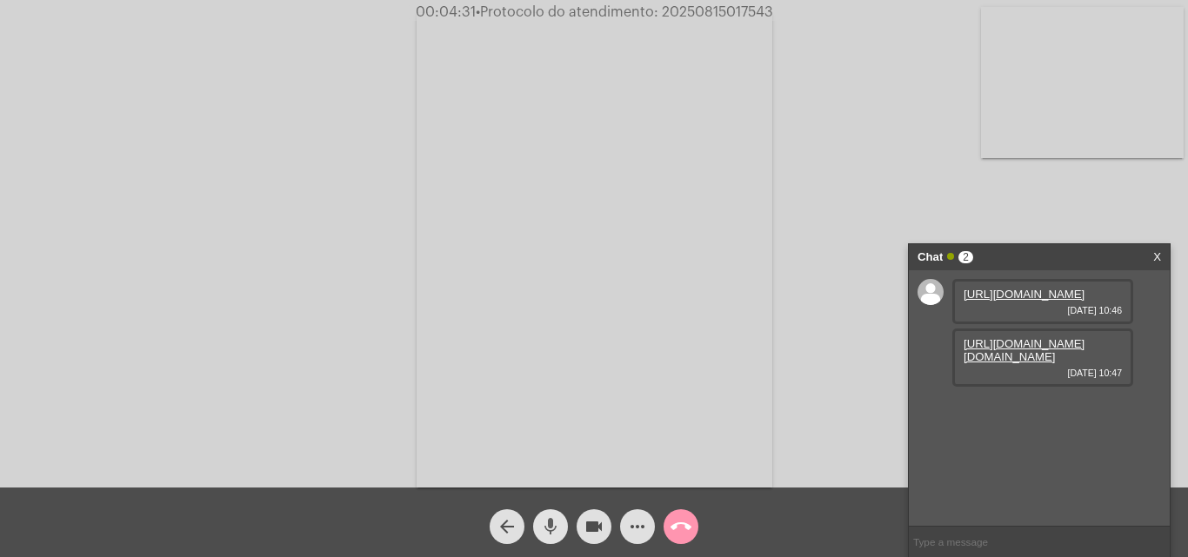
click at [546, 525] on mat-icon "mic" at bounding box center [550, 526] width 21 height 21
click at [542, 528] on mat-icon "mic_off" at bounding box center [550, 526] width 21 height 21
click at [557, 521] on mat-icon "mic" at bounding box center [550, 526] width 21 height 21
click at [1011, 426] on link "[URL][DOMAIN_NAME][DOMAIN_NAME]" at bounding box center [1023, 413] width 121 height 26
click at [1042, 205] on div "Acessando Câmera e Microfone..." at bounding box center [594, 248] width 1184 height 488
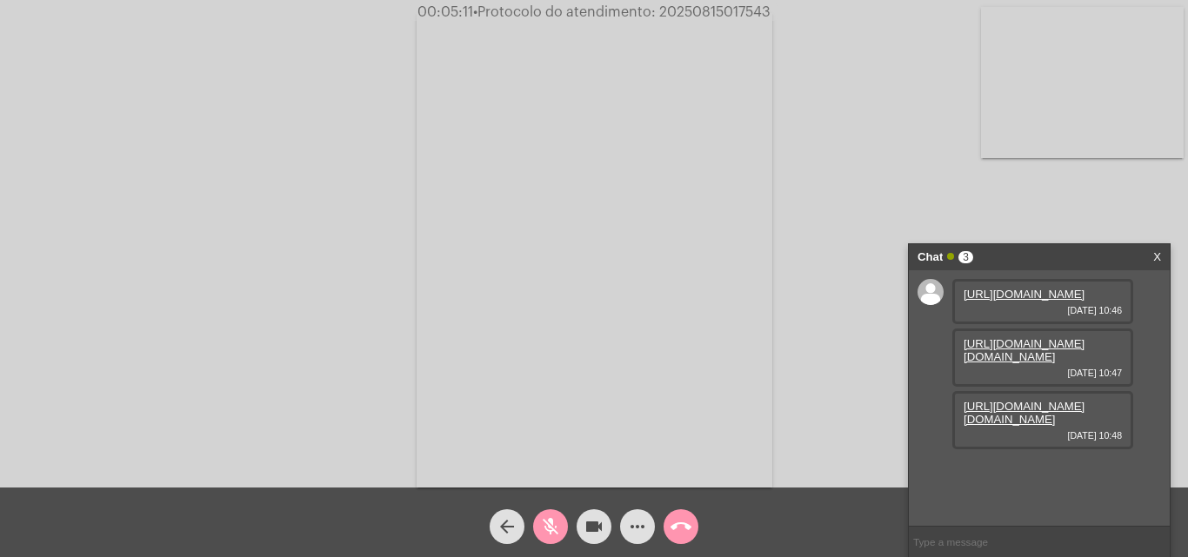
click at [554, 536] on mat-icon "mic_off" at bounding box center [550, 526] width 21 height 21
click at [558, 525] on mat-icon "mic" at bounding box center [550, 526] width 21 height 21
click at [594, 522] on mat-icon "videocam" at bounding box center [593, 526] width 21 height 21
click at [594, 522] on mat-icon "videocam_off" at bounding box center [593, 526] width 21 height 21
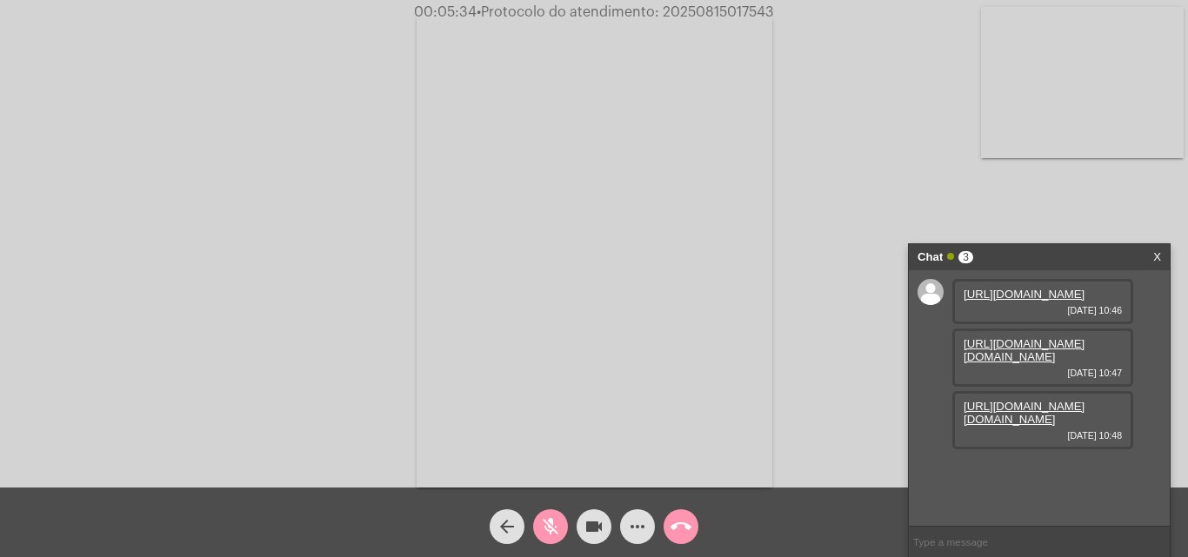
click at [543, 521] on mat-icon "mic_off" at bounding box center [550, 526] width 21 height 21
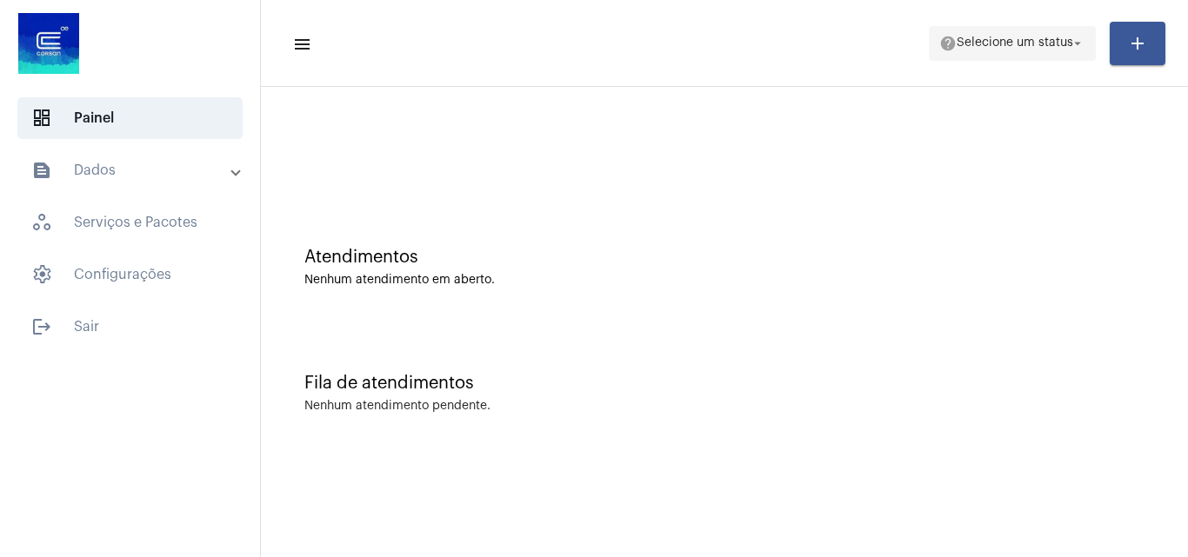
click at [996, 43] on span "Selecione um status" at bounding box center [1014, 43] width 117 height 12
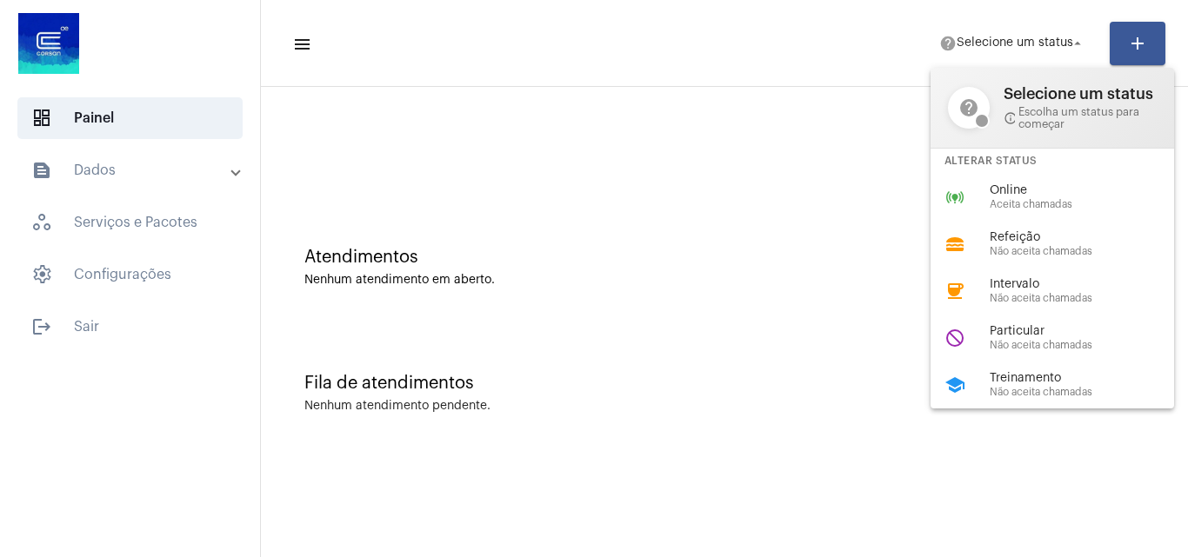
click at [996, 289] on span "Intervalo" at bounding box center [1088, 284] width 198 height 13
